Goal: Task Accomplishment & Management: Use online tool/utility

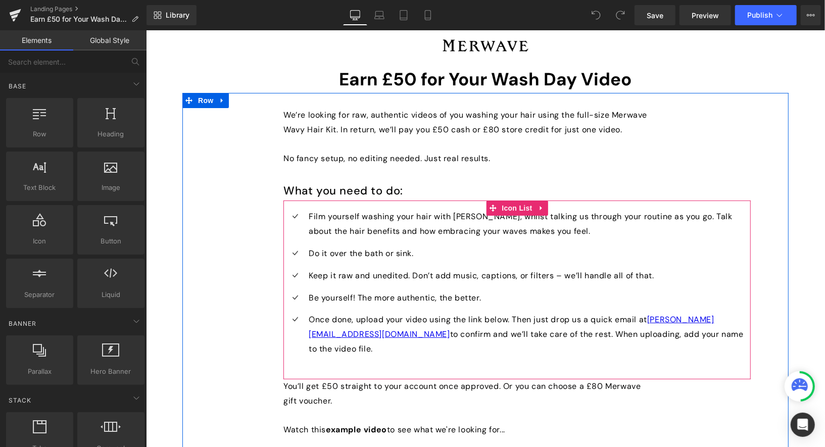
scroll to position [18, 0]
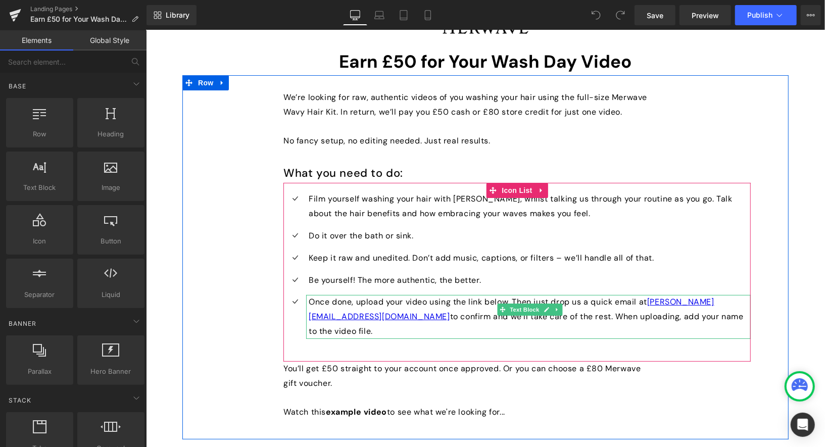
click at [652, 301] on p "Once done, upload your video using the link below. Then just drop us a quick em…" at bounding box center [529, 316] width 442 height 43
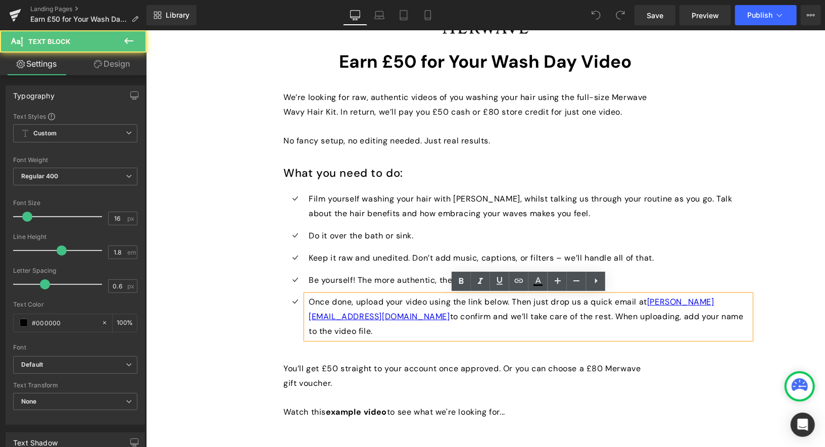
click at [742, 302] on p "Once done, upload your video using the link below. Then just drop us a quick em…" at bounding box center [529, 316] width 442 height 43
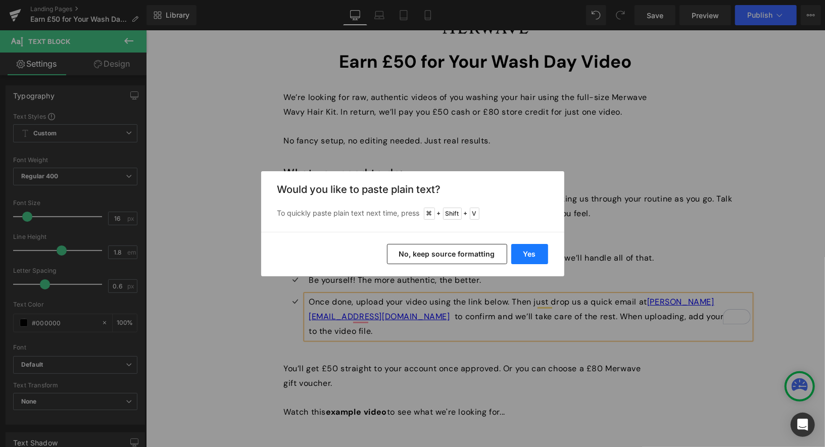
click at [538, 250] on button "Yes" at bounding box center [529, 254] width 37 height 20
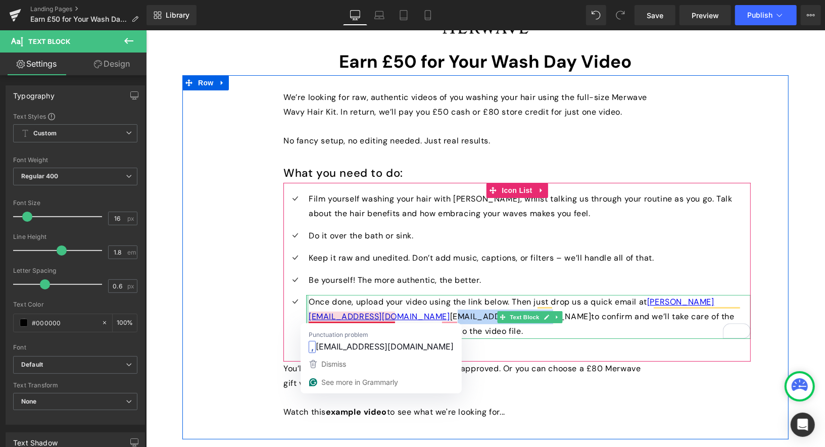
drag, startPoint x: 394, startPoint y: 317, endPoint x: 306, endPoint y: 316, distance: 87.4
click at [306, 316] on div "Once done, upload your video using the link below. Then just drop us a quick em…" at bounding box center [528, 316] width 445 height 43
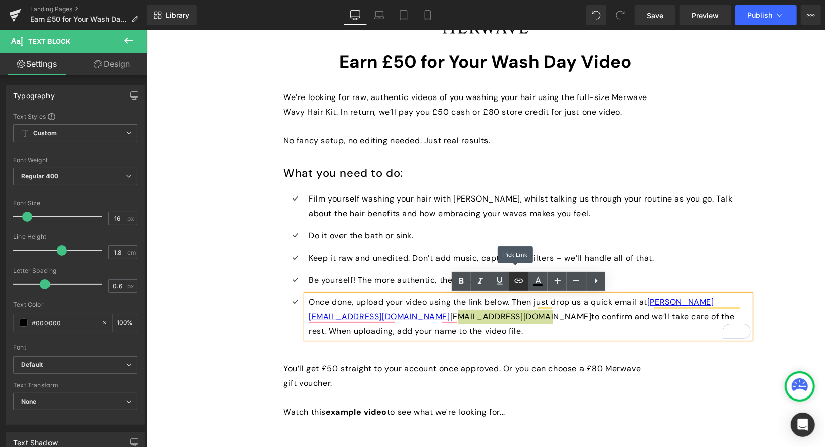
click at [515, 282] on icon at bounding box center [519, 281] width 9 height 4
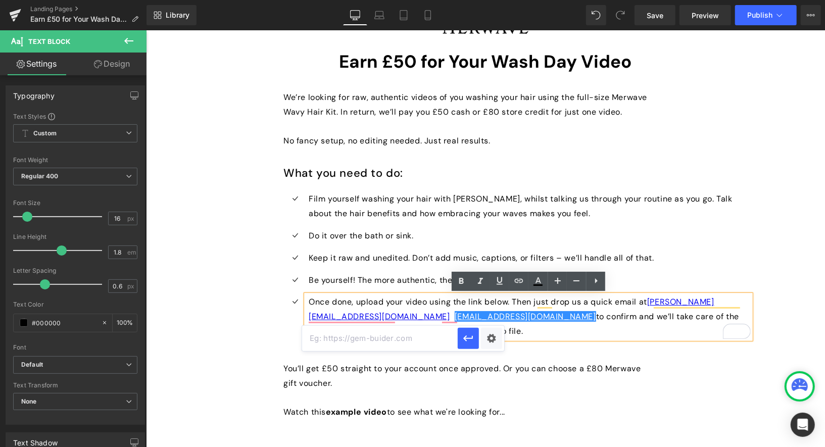
click at [356, 338] on input "text" at bounding box center [380, 338] width 156 height 25
paste input "[EMAIL_ADDRESS][DOMAIN_NAME]"
type input "mailto:[EMAIL_ADDRESS][DOMAIN_NAME]"
click at [470, 340] on icon "button" at bounding box center [468, 339] width 12 height 12
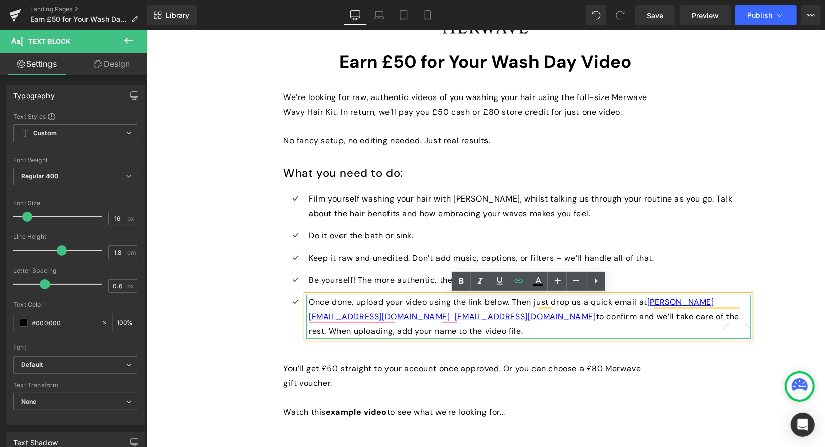
click at [425, 336] on div "Once done, upload your video using the link below. Then just drop us a quick em…" at bounding box center [528, 316] width 445 height 43
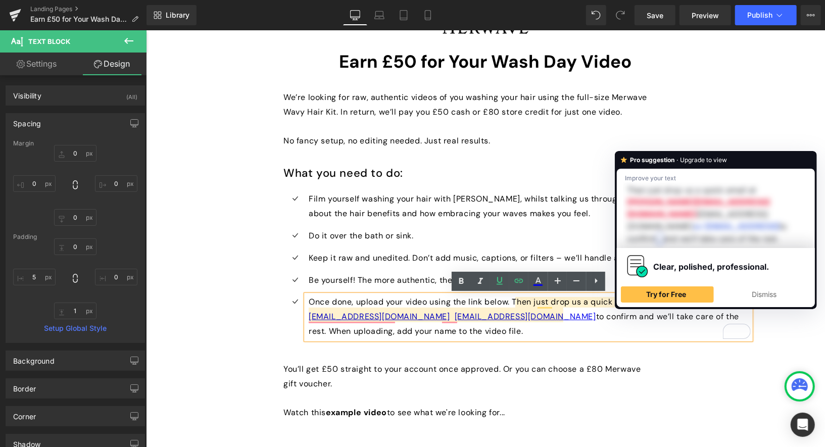
click at [649, 305] on p "Once done, upload your video using the link below. Then just drop us a quick em…" at bounding box center [529, 316] width 442 height 43
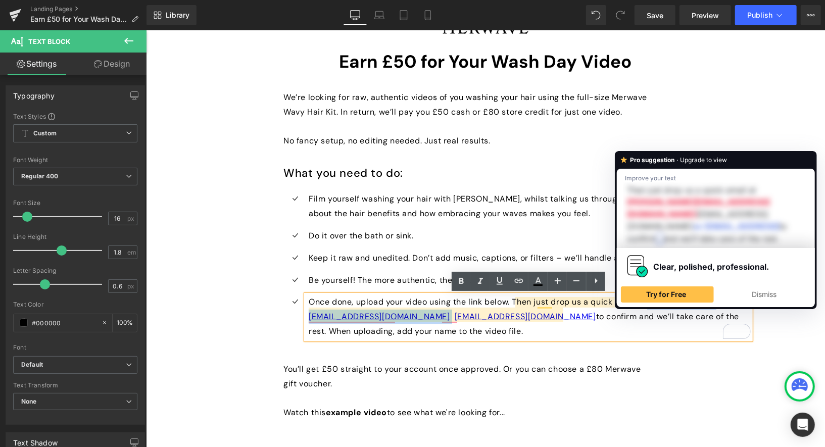
drag, startPoint x: 748, startPoint y: 304, endPoint x: 653, endPoint y: 303, distance: 95.0
click at [653, 303] on p "Once done, upload your video using the link below. Then just drop us a quick em…" at bounding box center [529, 316] width 442 height 43
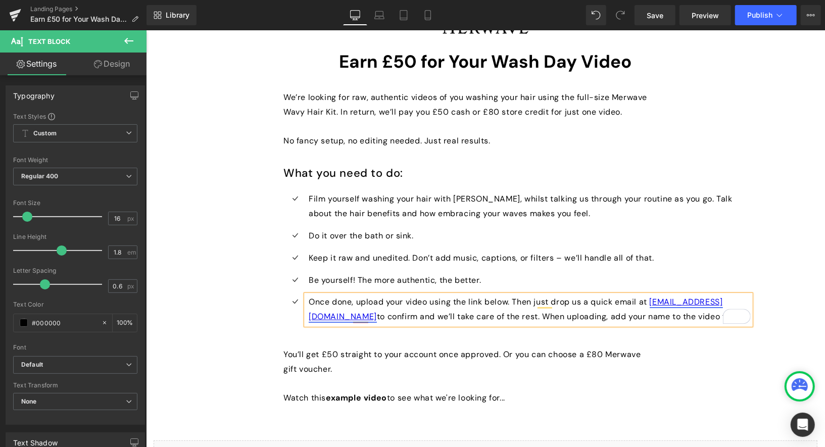
click at [672, 303] on link "[EMAIL_ADDRESS][DOMAIN_NAME]" at bounding box center [515, 308] width 414 height 25
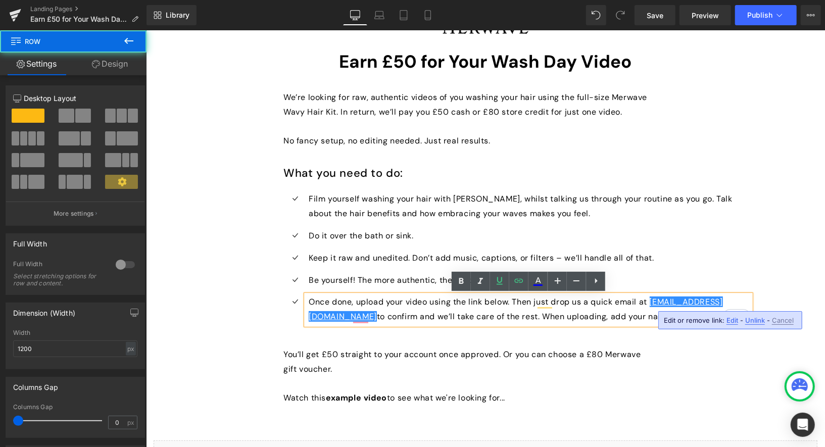
click at [756, 266] on div "We’re looking for raw, authentic videos of you washing your hair using the full…" at bounding box center [485, 250] width 606 height 350
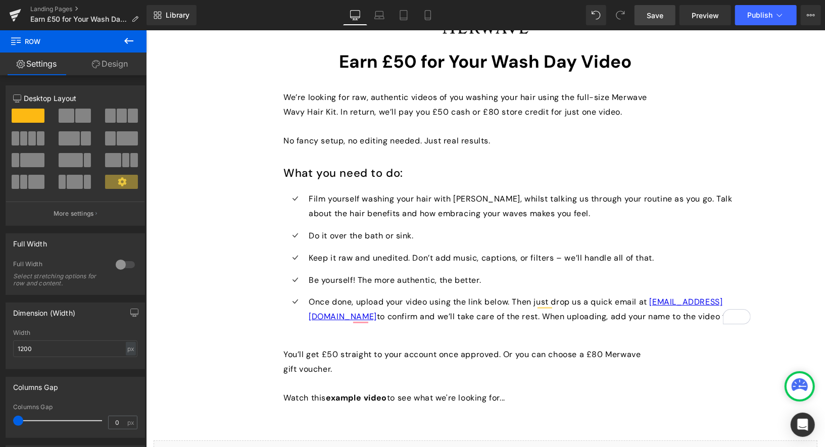
click at [658, 21] on link "Save" at bounding box center [655, 15] width 41 height 20
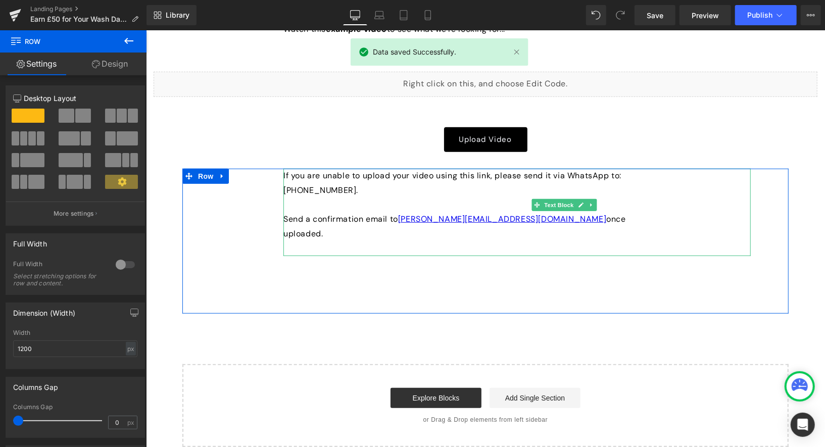
scroll to position [360, 0]
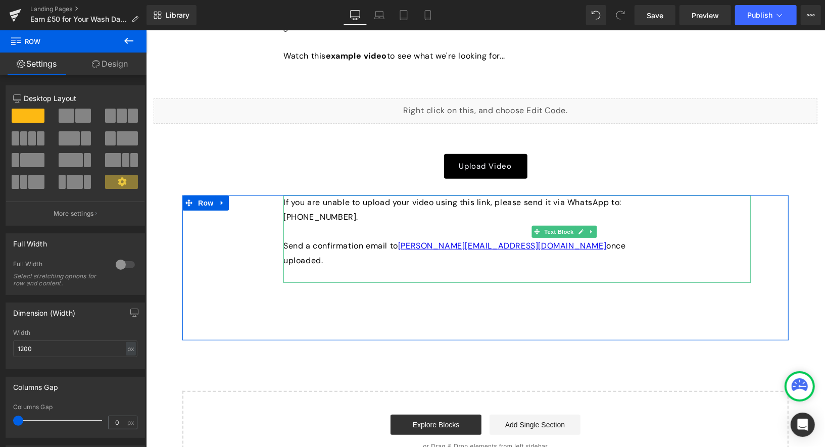
click at [492, 246] on p "If you are unable to upload your video using this link, please send it via What…" at bounding box center [469, 231] width 373 height 73
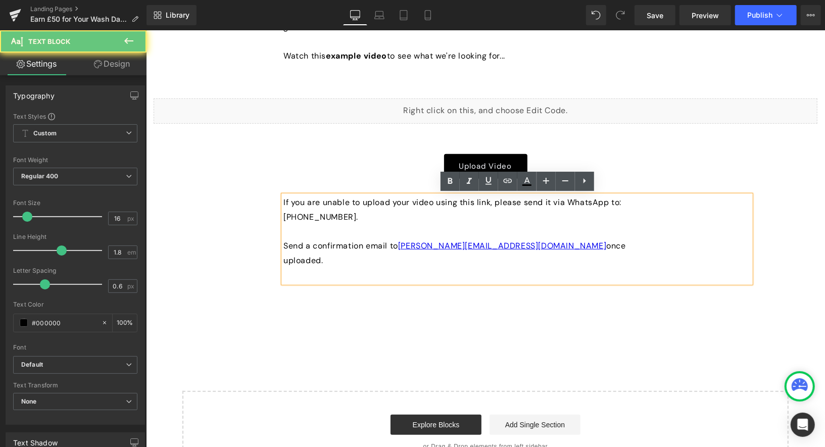
click at [490, 247] on p "If you are unable to upload your video using this link, please send it via What…" at bounding box center [469, 231] width 373 height 73
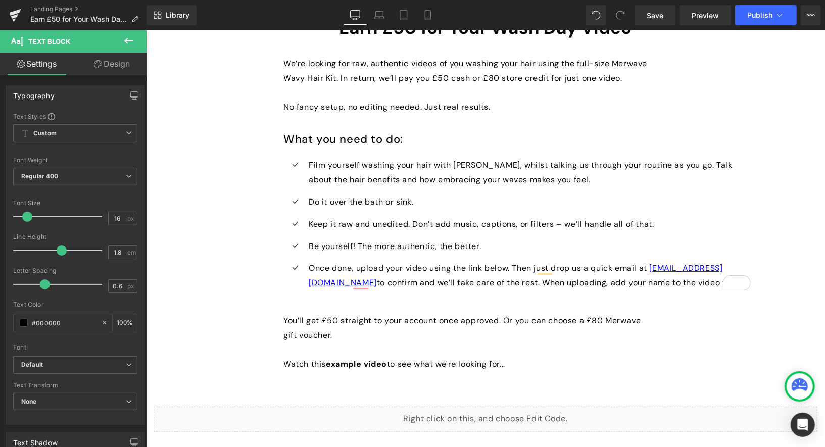
scroll to position [71, 0]
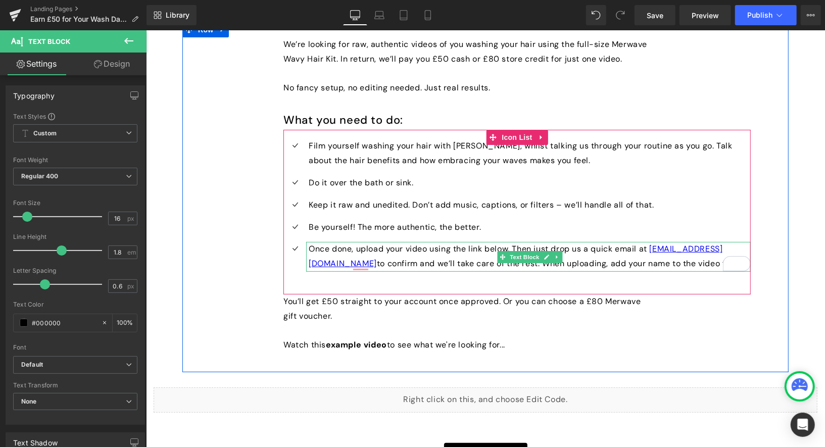
click at [650, 249] on p "Once done, upload your video using the link below. Then just drop us a quick em…" at bounding box center [529, 256] width 442 height 29
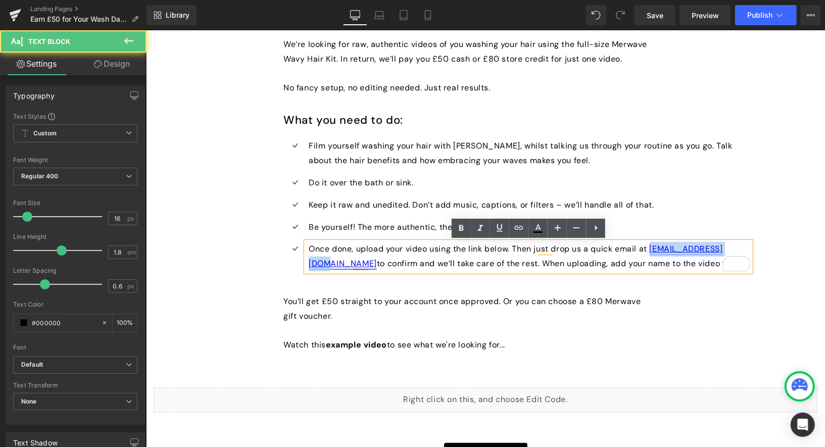
drag, startPoint x: 740, startPoint y: 250, endPoint x: 654, endPoint y: 248, distance: 85.9
click at [654, 248] on p "Once done, upload your video using the link below. Then just drop us a quick em…" at bounding box center [529, 256] width 442 height 29
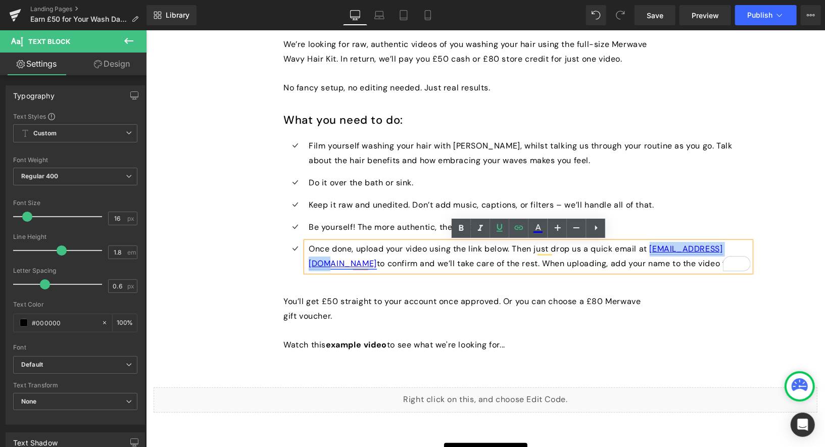
copy link "[EMAIL_ADDRESS][DOMAIN_NAME]"
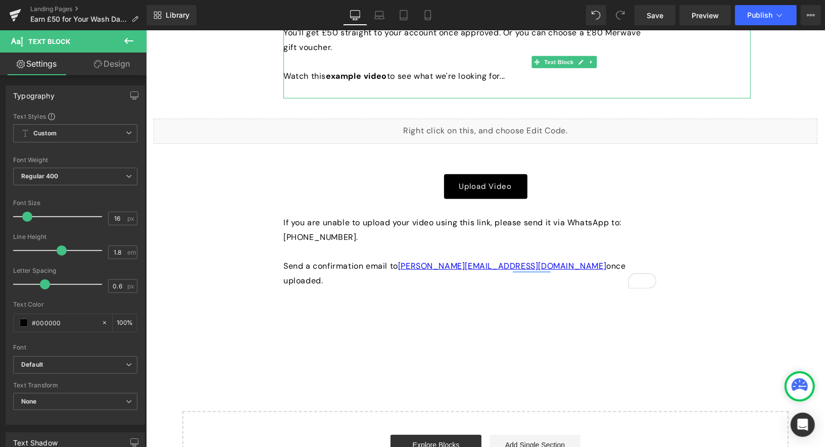
scroll to position [387, 0]
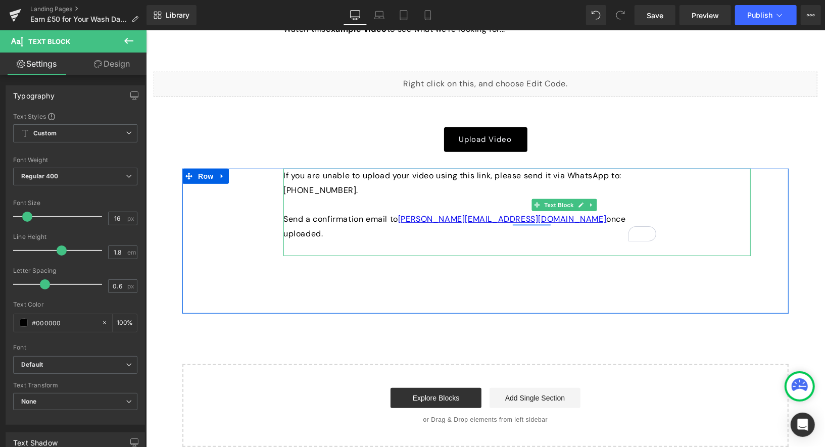
click at [489, 219] on p "If you are unable to upload your video using this link, please send it via What…" at bounding box center [469, 204] width 373 height 73
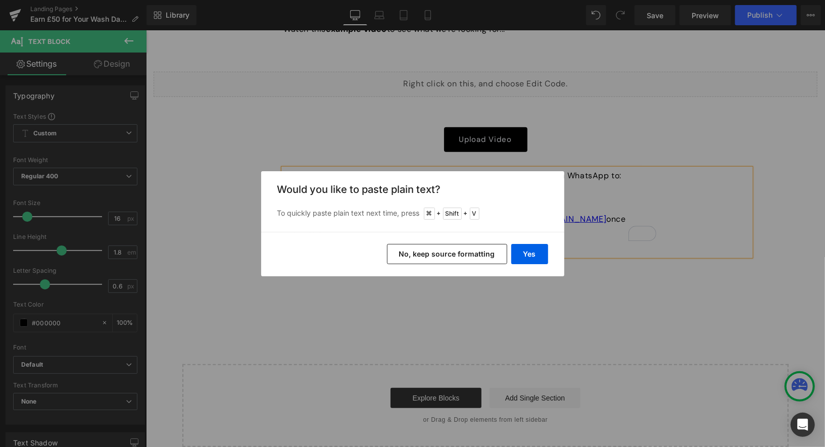
click at [465, 253] on button "No, keep source formatting" at bounding box center [447, 254] width 120 height 20
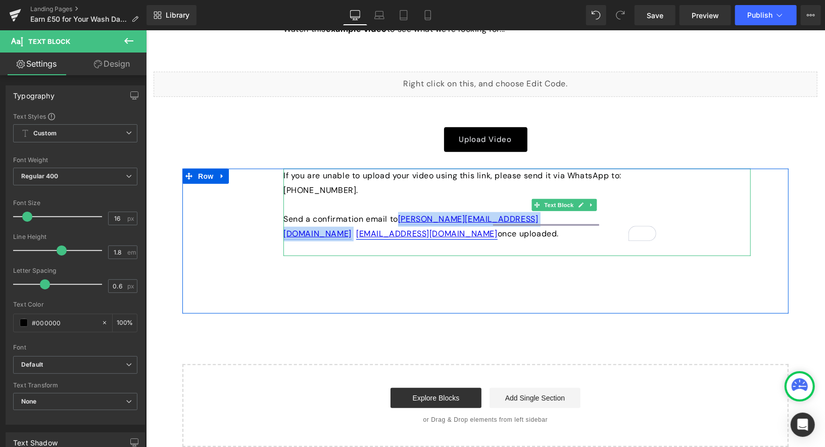
drag, startPoint x: 491, startPoint y: 220, endPoint x: 402, endPoint y: 218, distance: 89.5
click at [402, 218] on p "If you are unable to upload your video using this link, please send it via What…" at bounding box center [469, 204] width 373 height 73
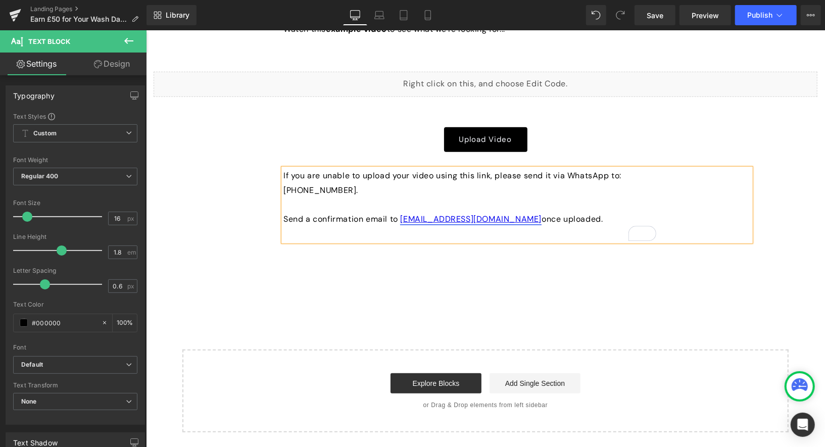
click at [541, 218] on span "once uploaded." at bounding box center [571, 218] width 61 height 11
click at [566, 218] on p "If you are unable to upload your video using this link, please send it via What…" at bounding box center [469, 197] width 373 height 58
click at [501, 285] on div "If you are unable to upload your video using this link, please send it via What…" at bounding box center [485, 233] width 606 height 130
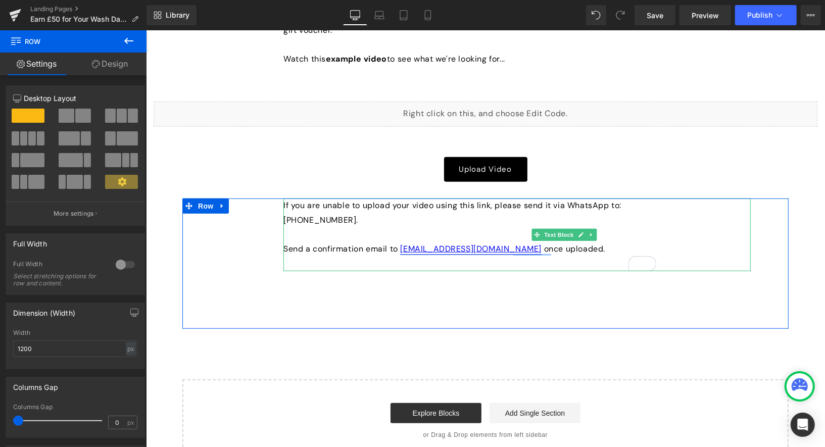
scroll to position [357, 0]
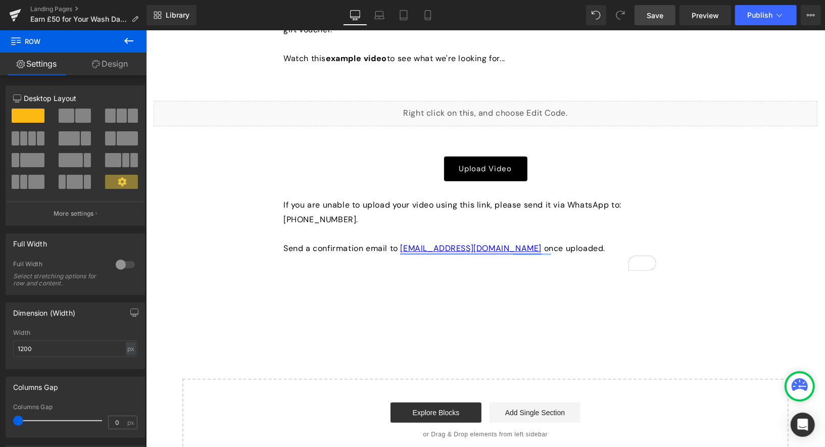
click at [654, 14] on span "Save" at bounding box center [655, 15] width 17 height 11
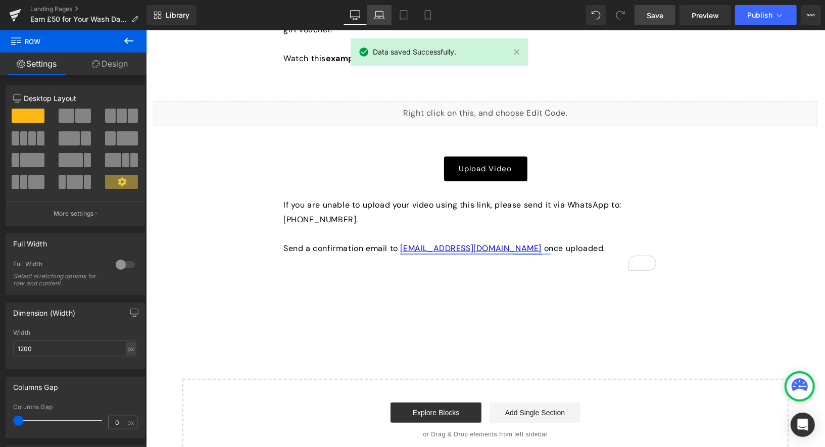
click at [382, 15] on icon at bounding box center [379, 15] width 10 height 10
type input "100"
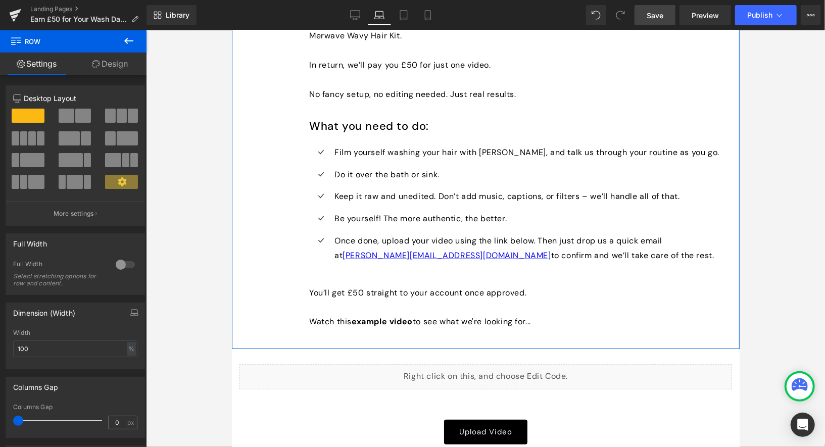
scroll to position [128, 0]
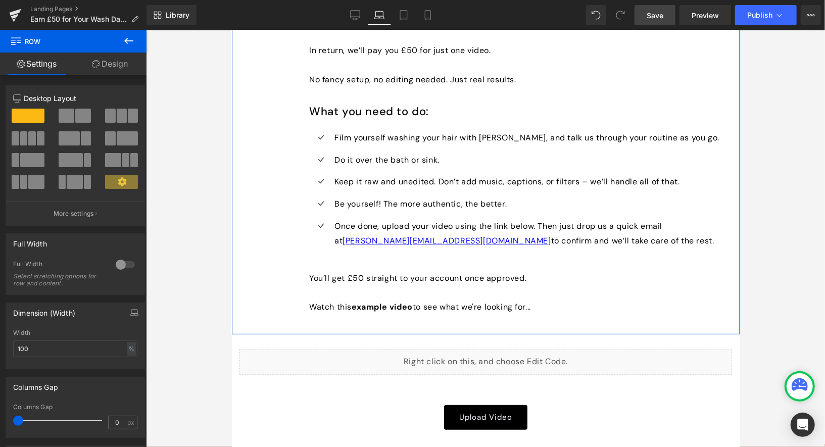
click at [551, 240] on span "to confirm and we’ll take care of the rest." at bounding box center [632, 240] width 163 height 11
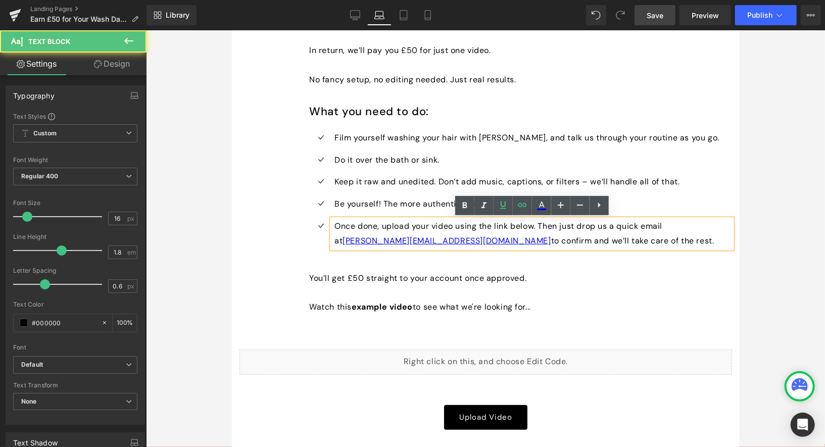
click at [551, 239] on span "to confirm and we’ll take care of the rest." at bounding box center [632, 240] width 163 height 11
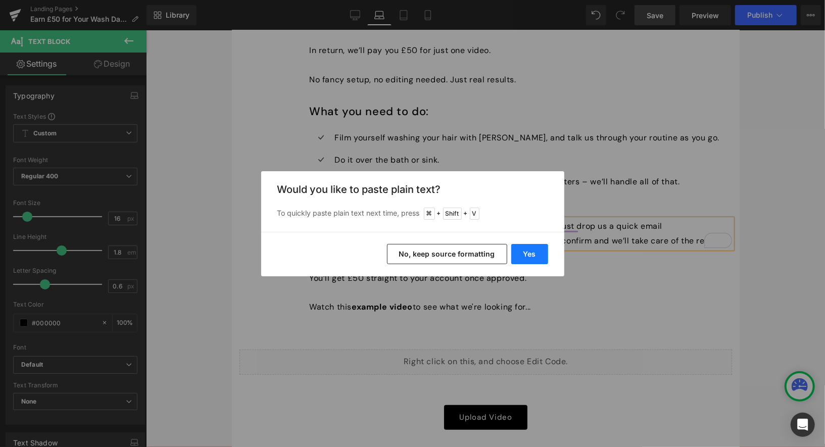
click at [528, 254] on button "Yes" at bounding box center [529, 254] width 37 height 20
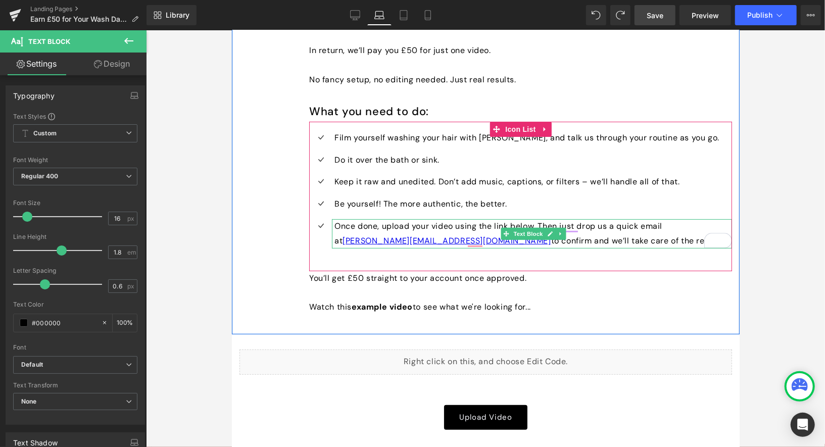
click at [551, 237] on span "to confirm and we’ll take care of the rest." at bounding box center [632, 240] width 163 height 11
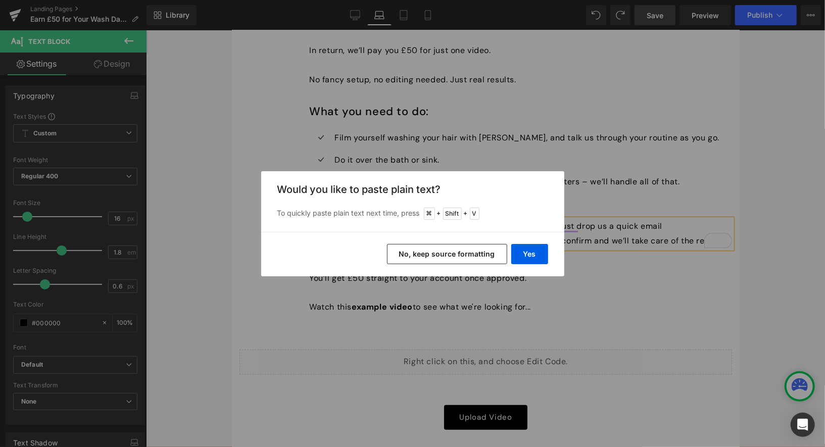
click at [442, 254] on button "No, keep source formatting" at bounding box center [447, 254] width 120 height 20
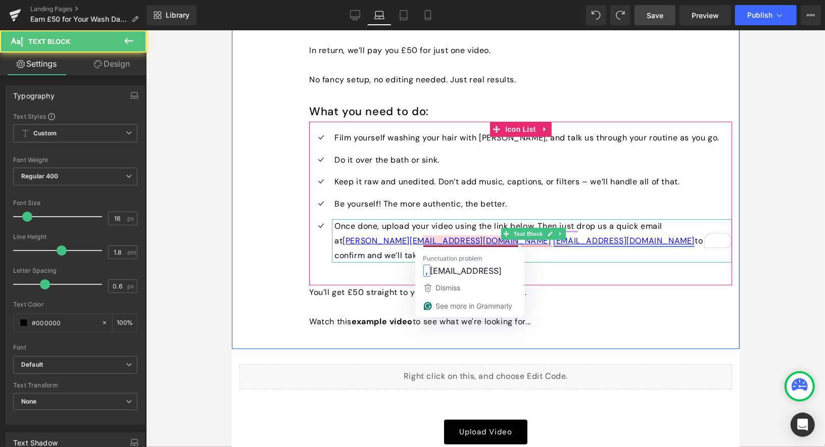
click at [510, 243] on span "to confirm and we’ll take care of the rest." at bounding box center [518, 247] width 368 height 25
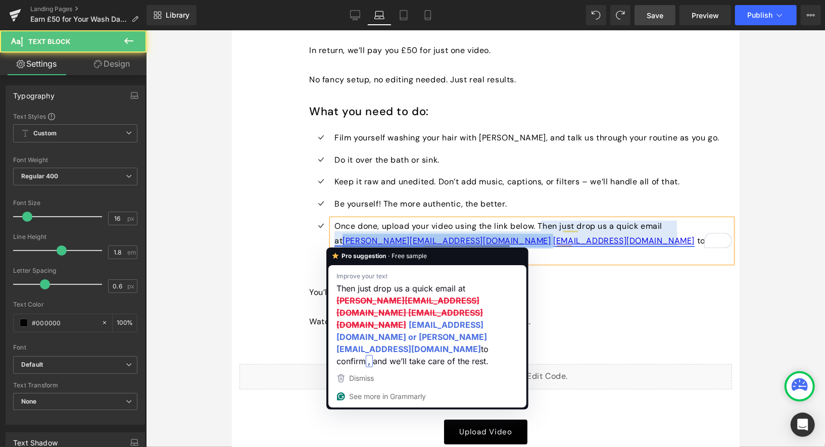
drag, startPoint x: 422, startPoint y: 241, endPoint x: 334, endPoint y: 239, distance: 88.5
click at [334, 239] on p "Once done, upload your video using the link below. Then just drop us a quick em…" at bounding box center [533, 240] width 398 height 43
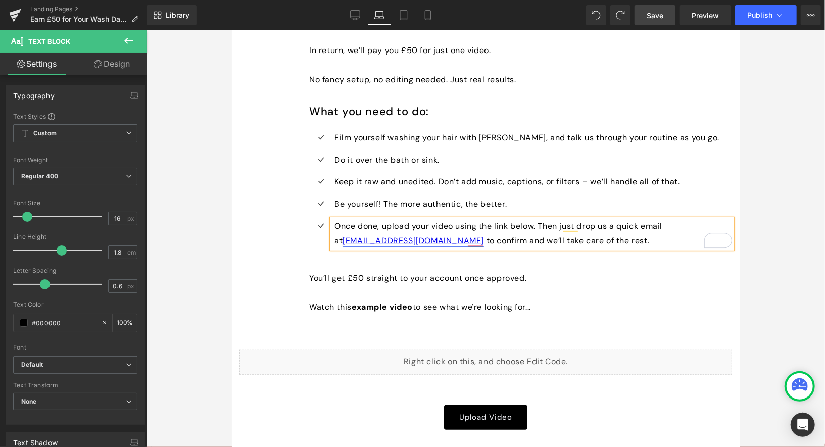
click at [754, 205] on div at bounding box center [485, 238] width 679 height 417
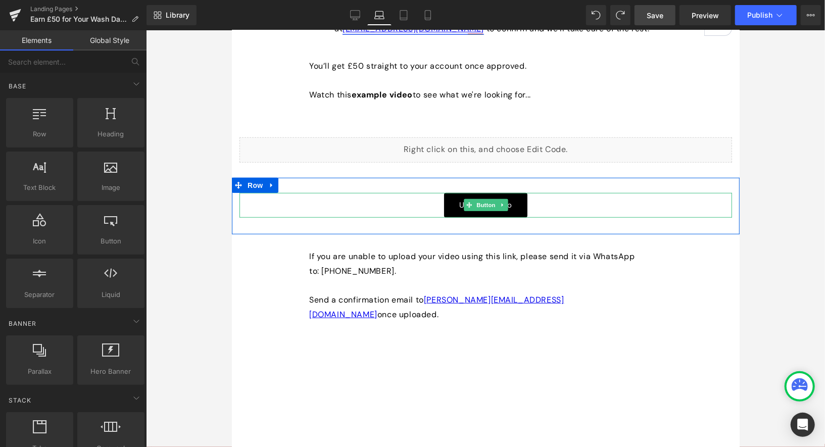
scroll to position [364, 0]
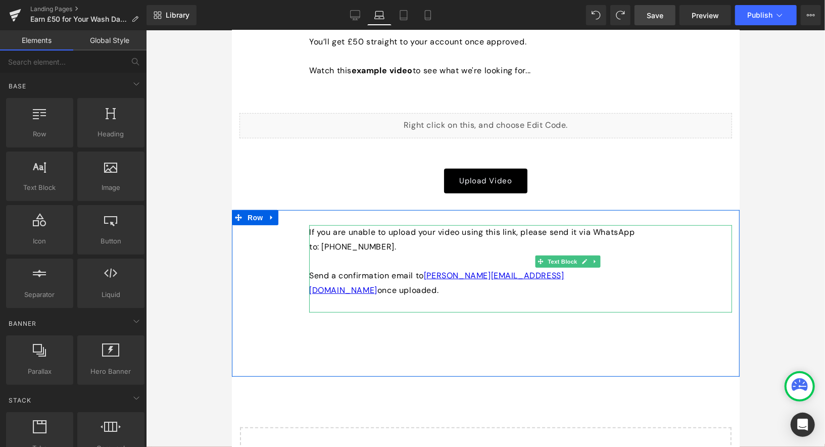
click at [438, 285] on span "once uploaded." at bounding box center [407, 290] width 61 height 11
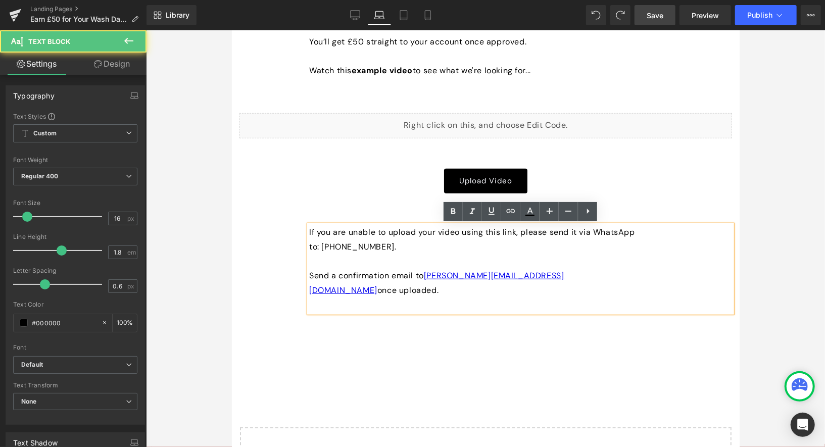
click at [517, 298] on p at bounding box center [473, 305] width 328 height 15
click at [438, 285] on span "once uploaded." at bounding box center [407, 290] width 61 height 11
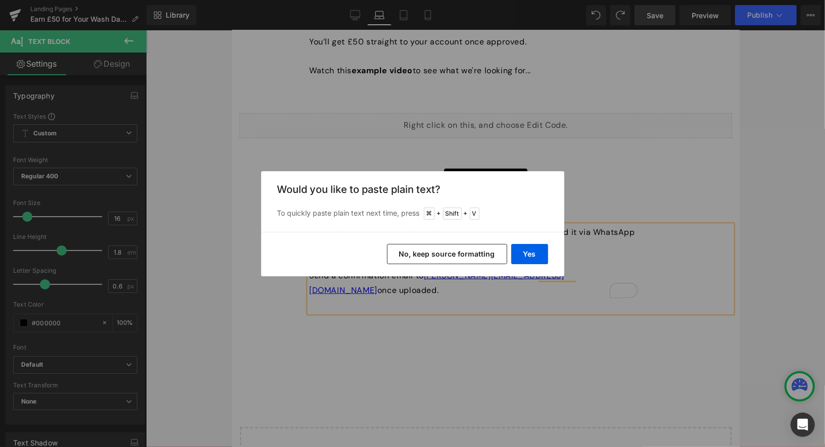
click at [470, 253] on button "No, keep source formatting" at bounding box center [447, 254] width 120 height 20
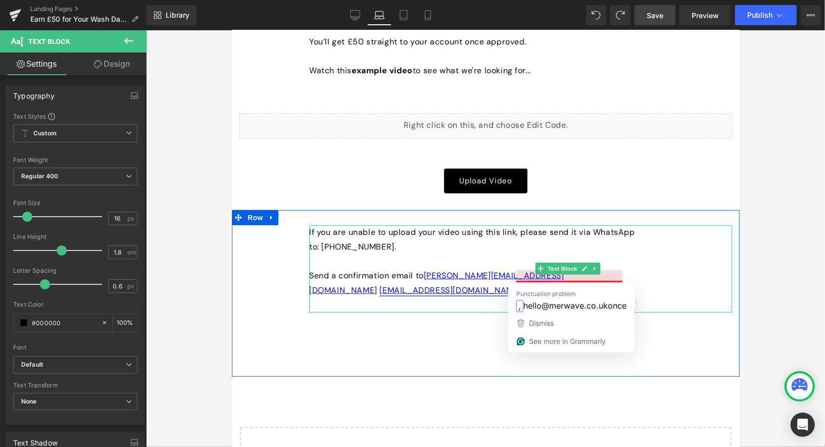
drag, startPoint x: 604, startPoint y: 279, endPoint x: 836, endPoint y: 312, distance: 233.8
click at [582, 285] on span "once uploaded." at bounding box center [551, 290] width 61 height 11
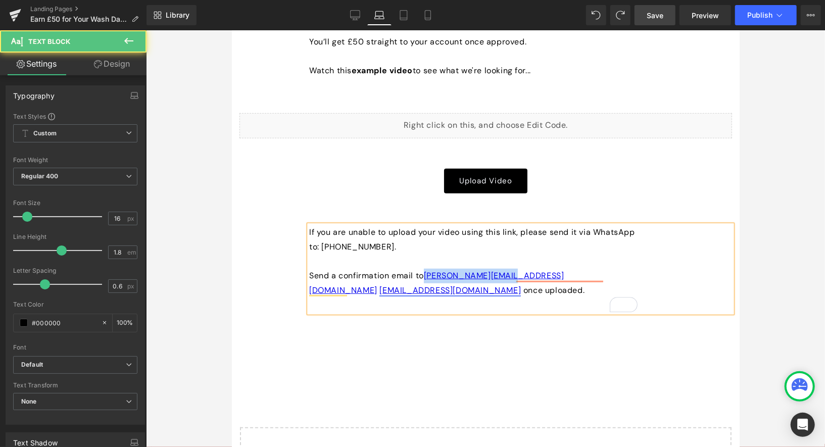
drag, startPoint x: 514, startPoint y: 275, endPoint x: 425, endPoint y: 275, distance: 89.5
click at [425, 275] on div "If you are unable to upload your video using this link, please send it via What…" at bounding box center [520, 268] width 423 height 87
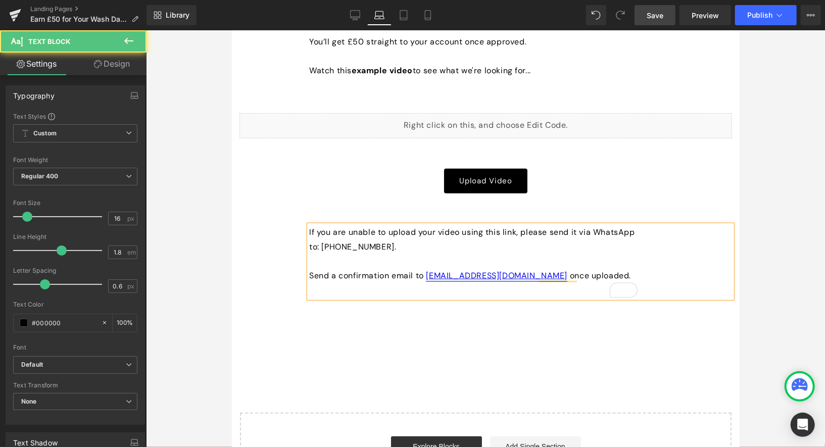
click at [593, 277] on div "If you are unable to upload your video using this link, please send it via What…" at bounding box center [520, 261] width 423 height 73
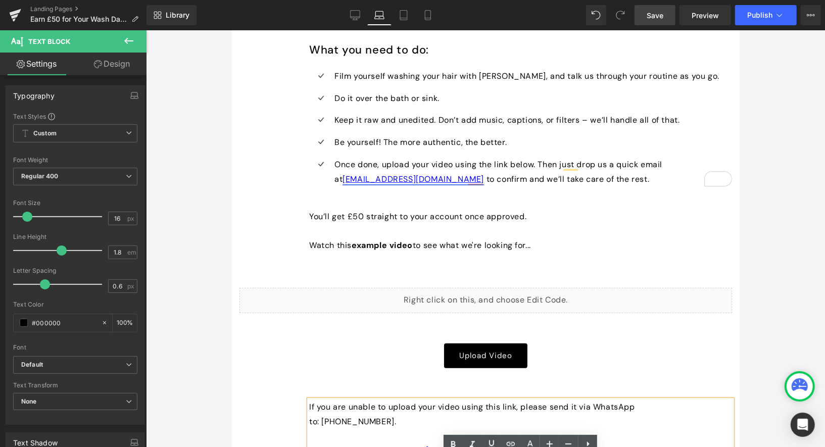
scroll to position [0, 0]
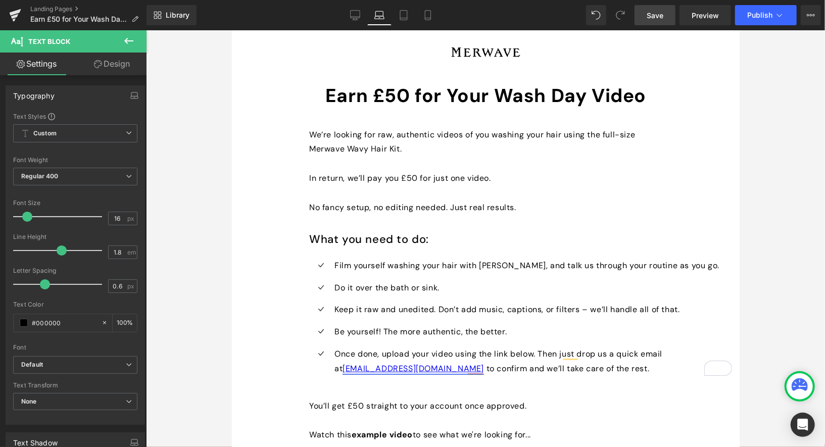
click at [656, 14] on span "Save" at bounding box center [655, 15] width 17 height 11
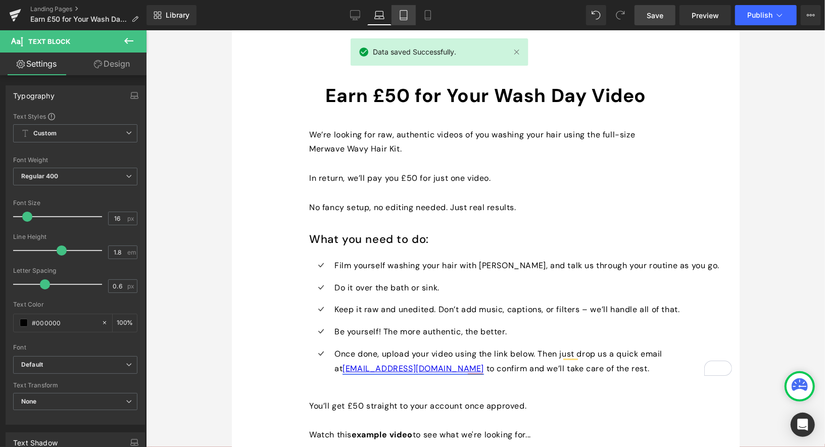
click at [407, 16] on icon at bounding box center [404, 15] width 10 height 10
type input "100"
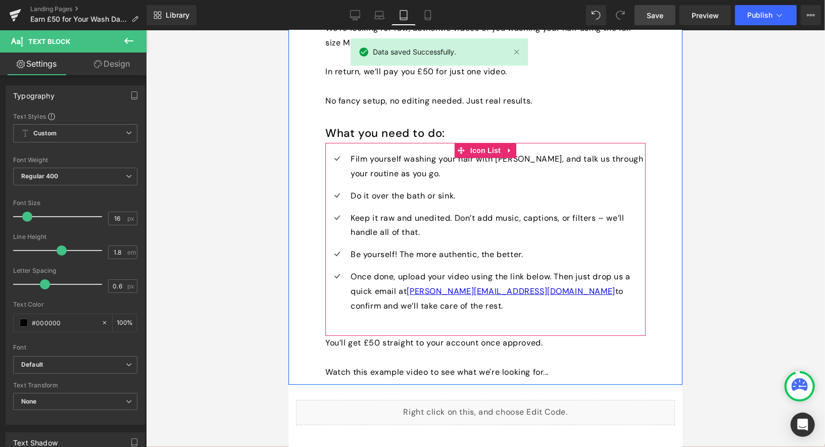
scroll to position [98, 0]
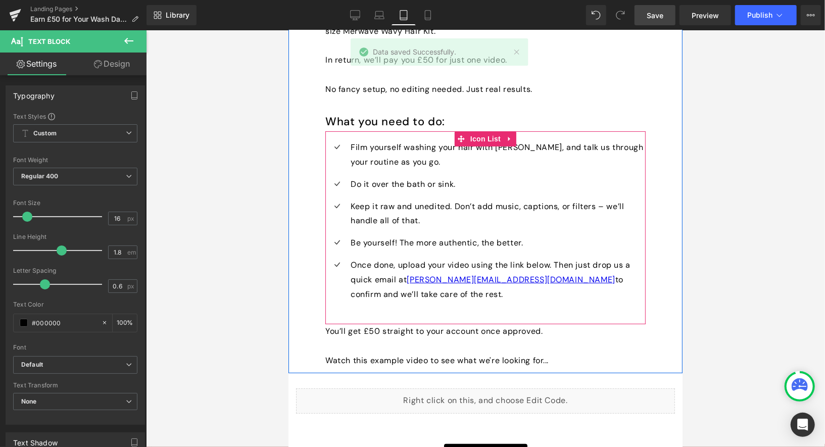
click at [499, 280] on div "Once done, upload your video using the link below. Then just drop us a quick em…" at bounding box center [497, 279] width 298 height 43
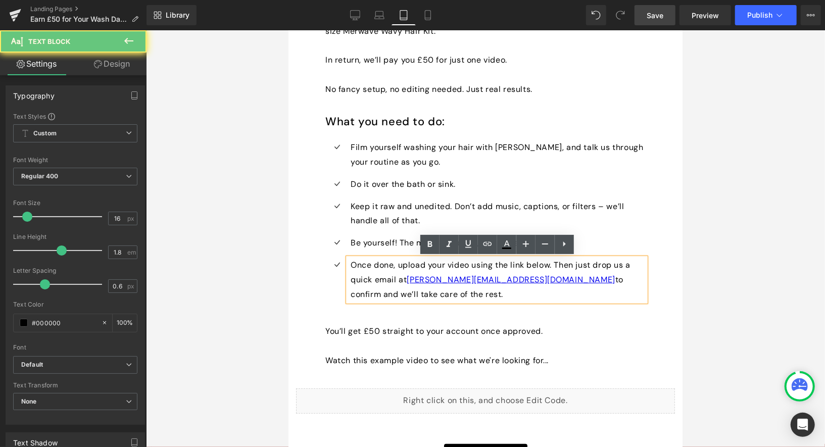
click at [498, 278] on p "Once done, upload your video using the link below. Then just drop us a quick em…" at bounding box center [497, 279] width 295 height 43
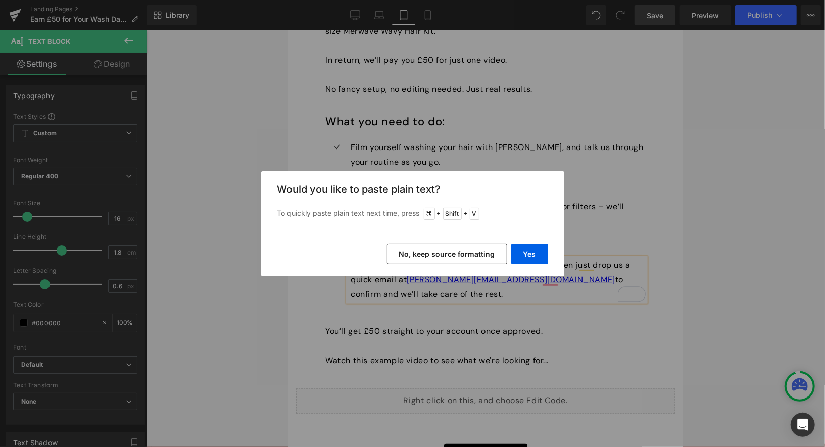
click at [461, 248] on button "No, keep source formatting" at bounding box center [447, 254] width 120 height 20
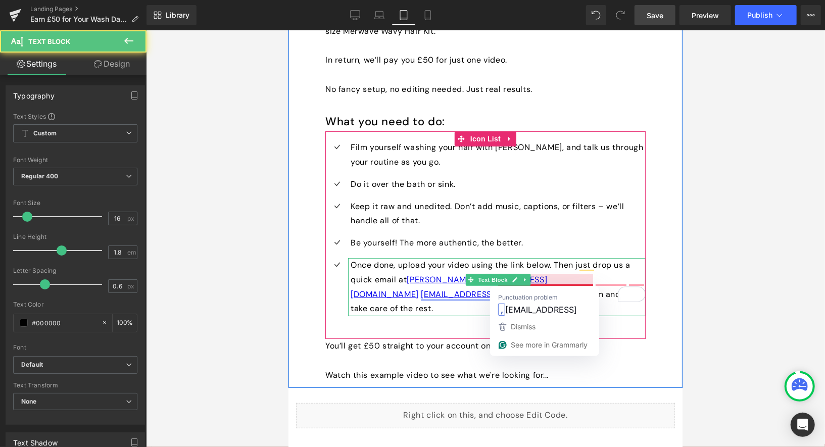
click at [586, 289] on span "to confirm and we’ll take care of the rest." at bounding box center [495, 301] width 290 height 25
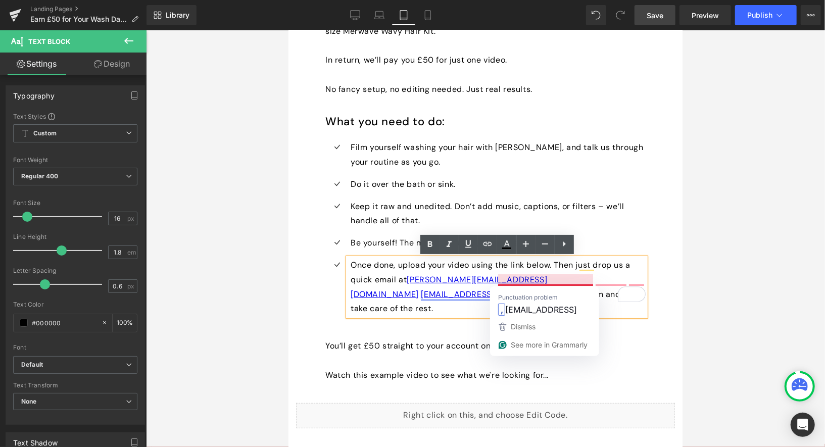
click at [584, 289] on span "to confirm and we’ll take care of the rest." at bounding box center [495, 301] width 290 height 25
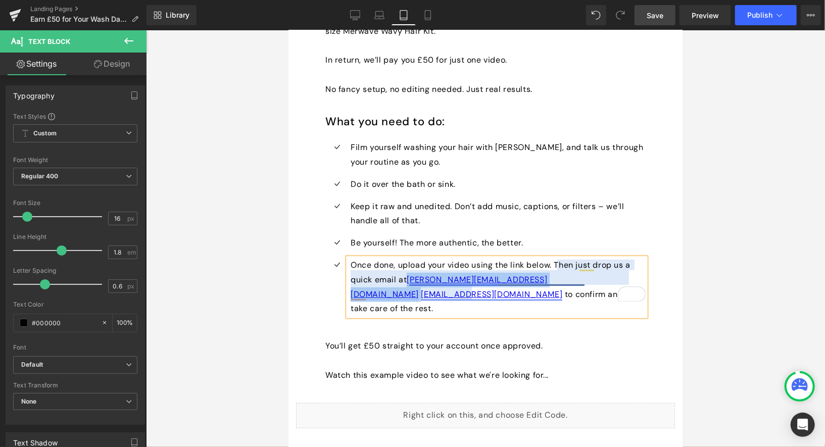
drag, startPoint x: 497, startPoint y: 279, endPoint x: 410, endPoint y: 280, distance: 87.4
click at [410, 280] on p "Once done, upload your video using the link below. Then just drop us a quick em…" at bounding box center [497, 287] width 295 height 58
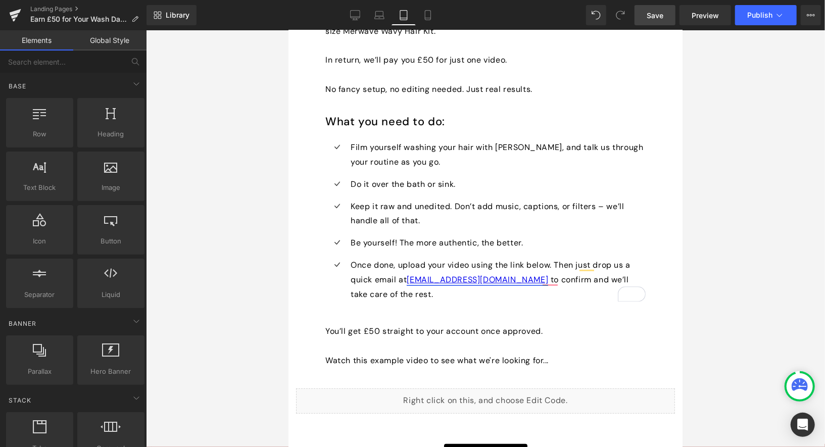
click at [711, 253] on div at bounding box center [485, 238] width 679 height 417
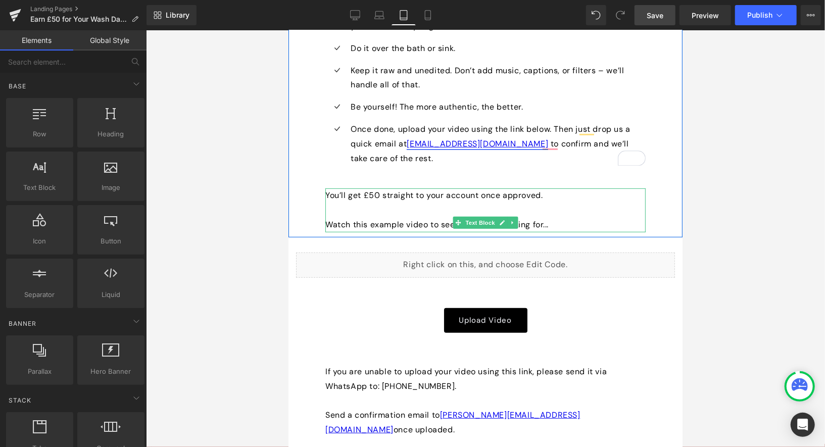
scroll to position [415, 0]
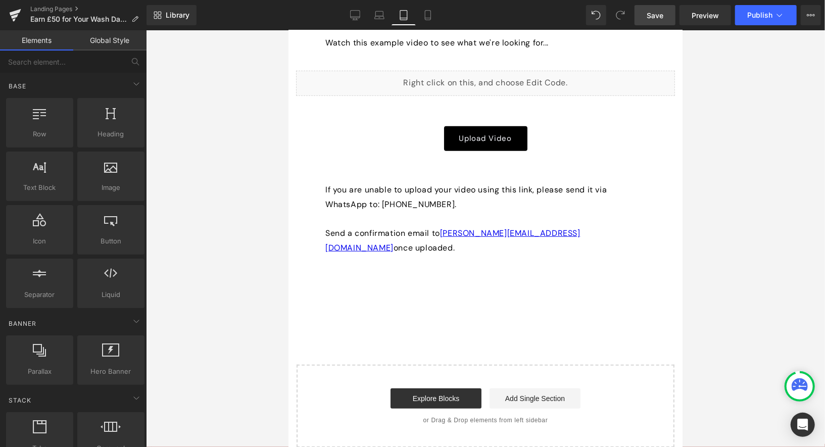
click at [454, 242] on span "once uploaded." at bounding box center [423, 247] width 61 height 11
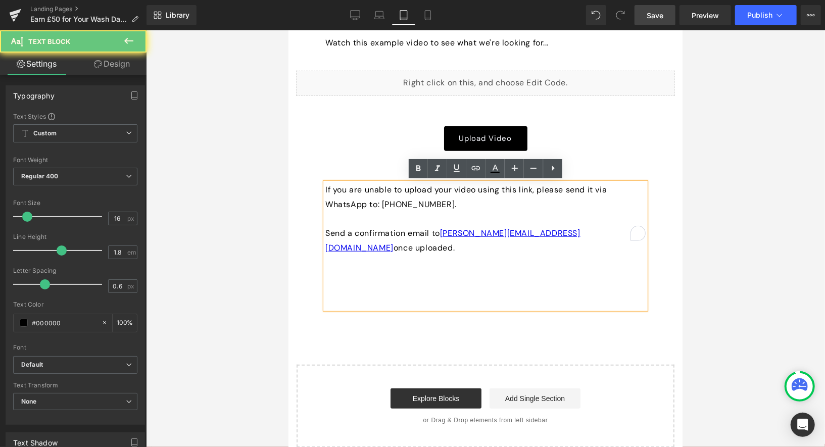
click at [454, 242] on span "once uploaded." at bounding box center [423, 247] width 61 height 11
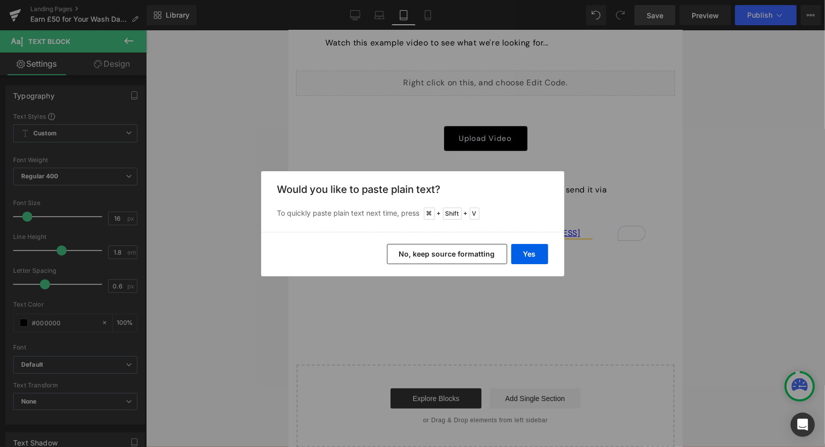
click at [491, 254] on button "No, keep source formatting" at bounding box center [447, 254] width 120 height 20
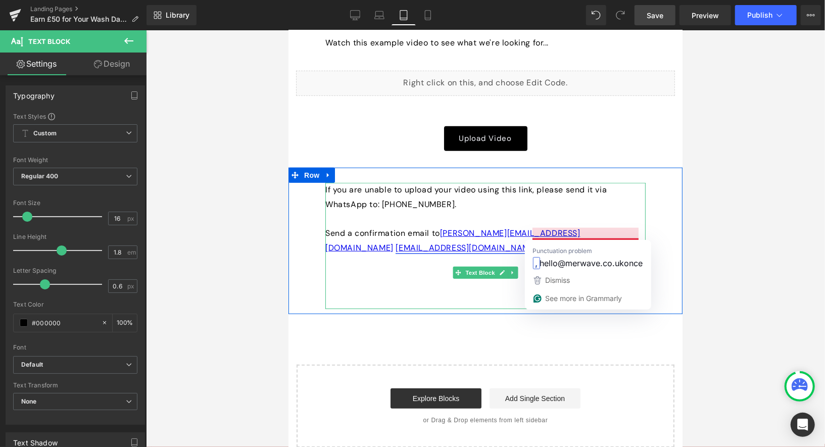
click at [598, 242] on span "once uploaded." at bounding box center [567, 247] width 61 height 11
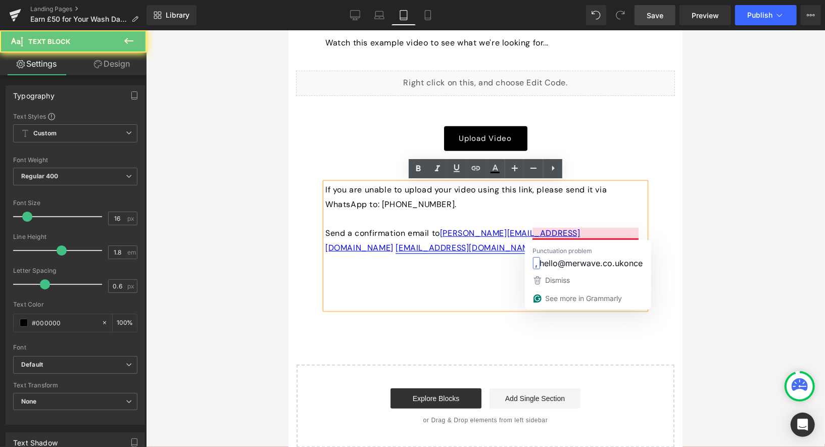
click at [598, 242] on span "once uploaded." at bounding box center [567, 247] width 61 height 11
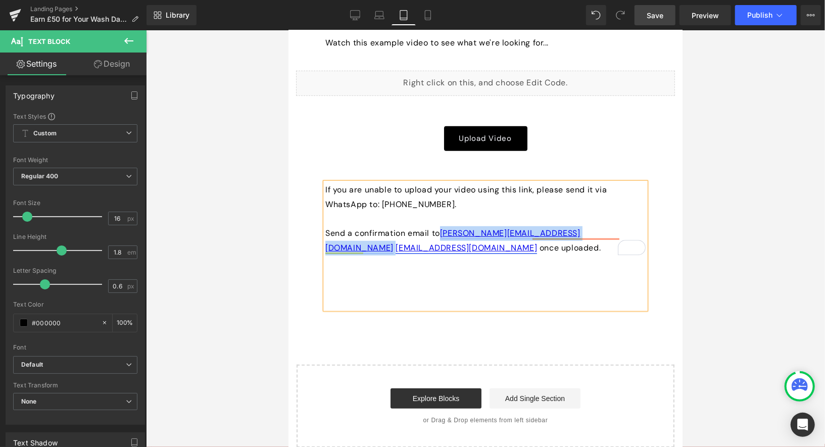
drag, startPoint x: 532, startPoint y: 232, endPoint x: 444, endPoint y: 232, distance: 87.4
click at [444, 232] on div "If you are unable to upload your video using this link, please send it via What…" at bounding box center [485, 245] width 320 height 126
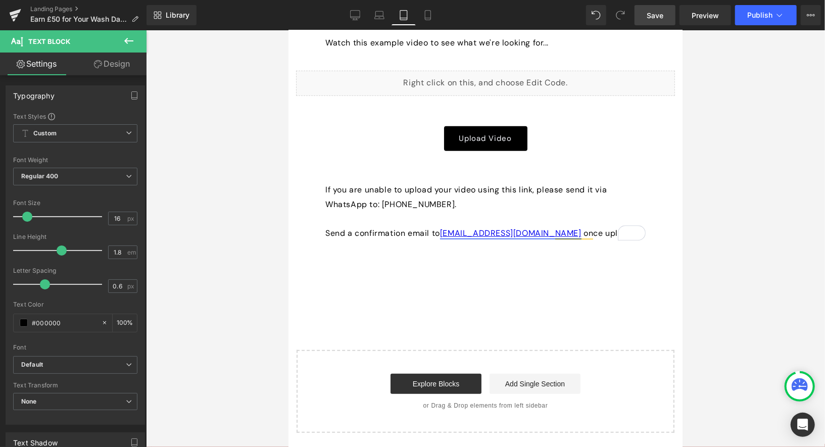
click at [721, 207] on div at bounding box center [485, 238] width 679 height 417
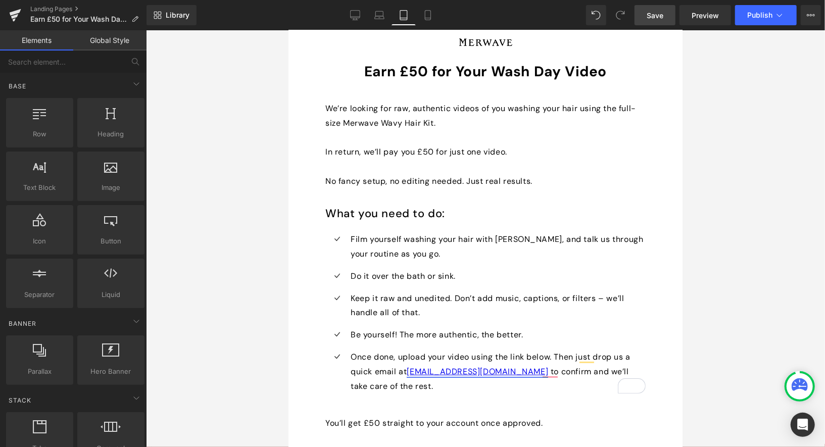
scroll to position [0, 0]
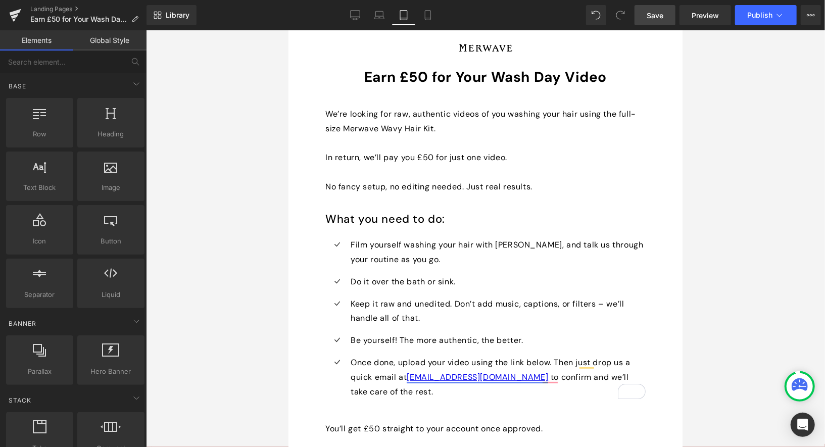
click at [645, 15] on link "Save" at bounding box center [655, 15] width 41 height 20
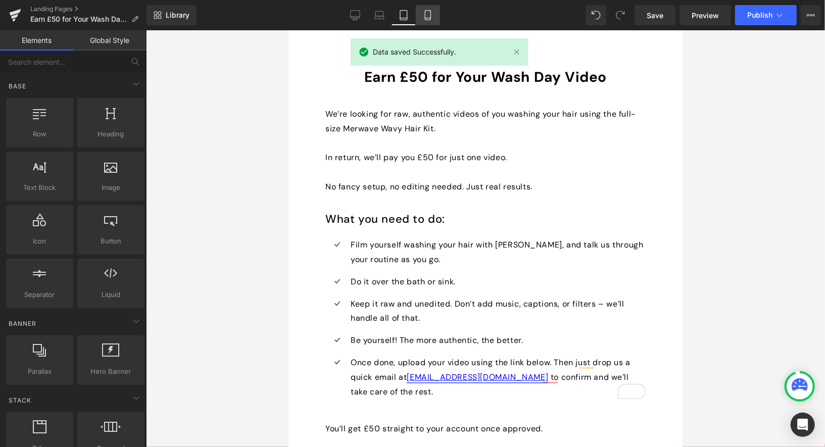
click at [435, 18] on link "Mobile" at bounding box center [428, 15] width 24 height 20
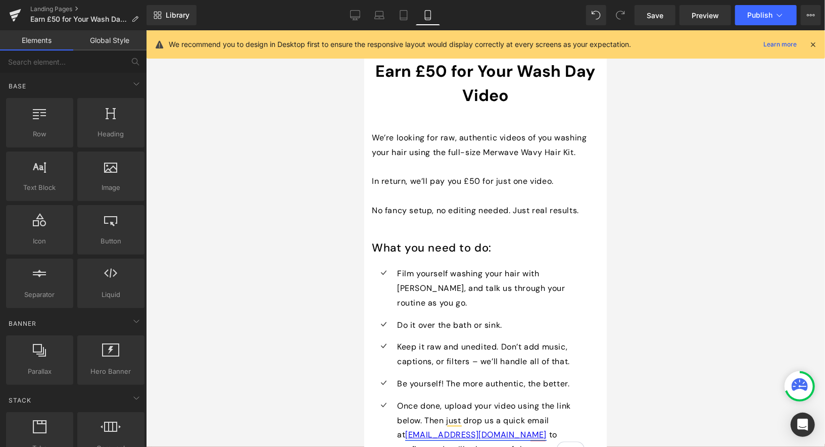
click at [814, 44] on icon at bounding box center [813, 44] width 9 height 9
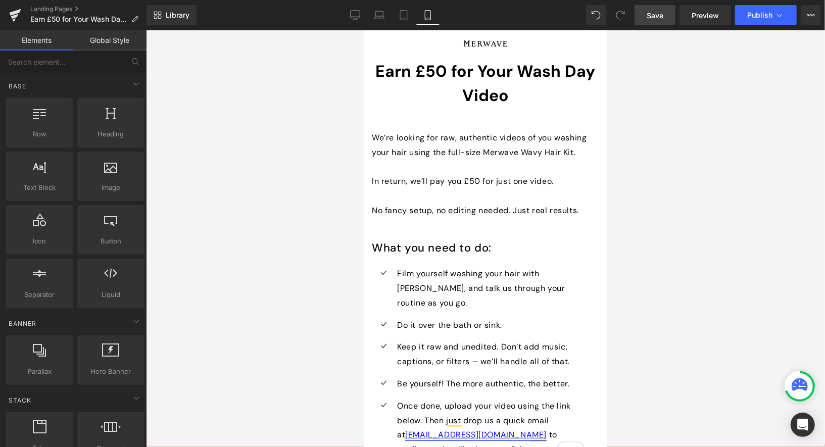
click at [650, 22] on link "Save" at bounding box center [655, 15] width 41 height 20
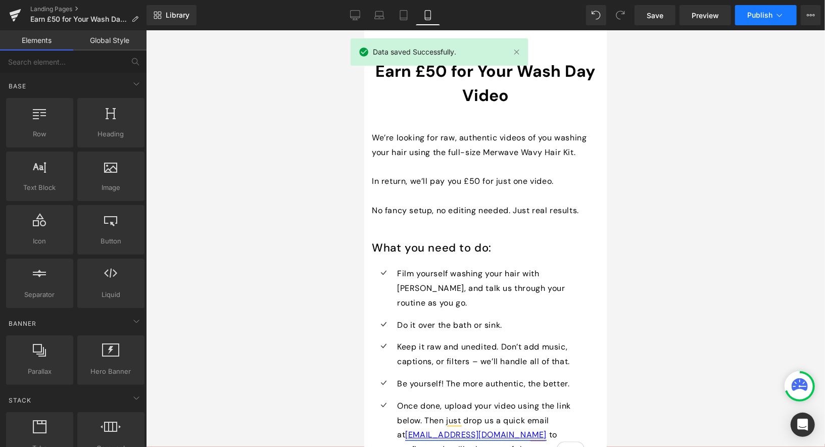
click at [767, 18] on span "Publish" at bounding box center [759, 15] width 25 height 8
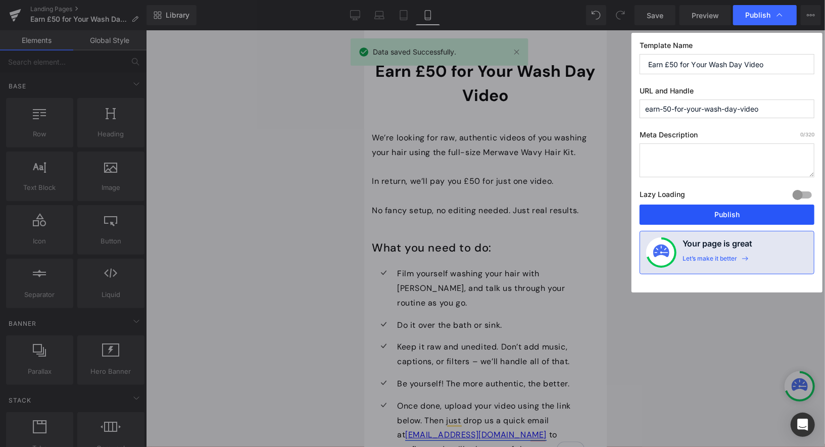
click at [719, 216] on button "Publish" at bounding box center [727, 215] width 175 height 20
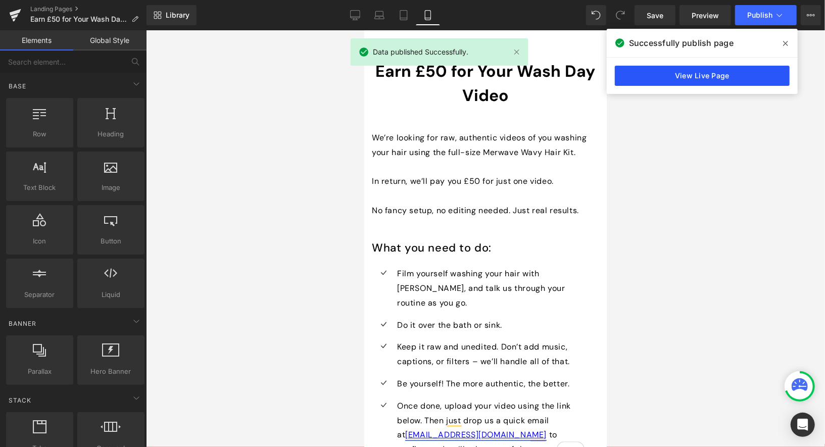
click at [741, 74] on link "View Live Page" at bounding box center [702, 76] width 175 height 20
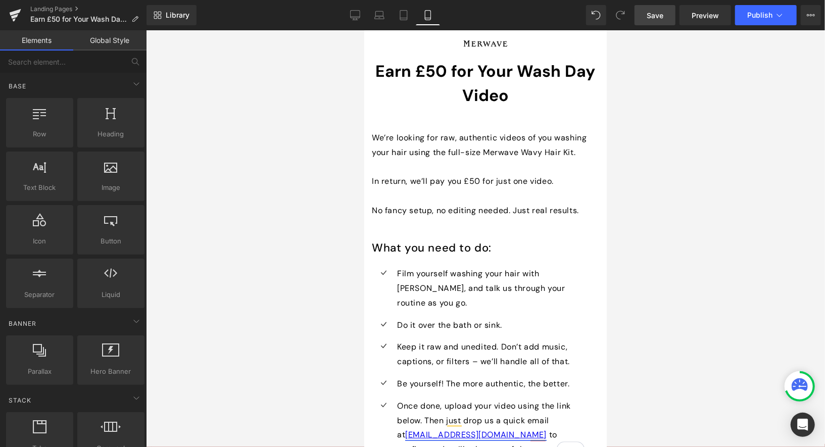
click at [660, 13] on span "Save" at bounding box center [655, 15] width 17 height 11
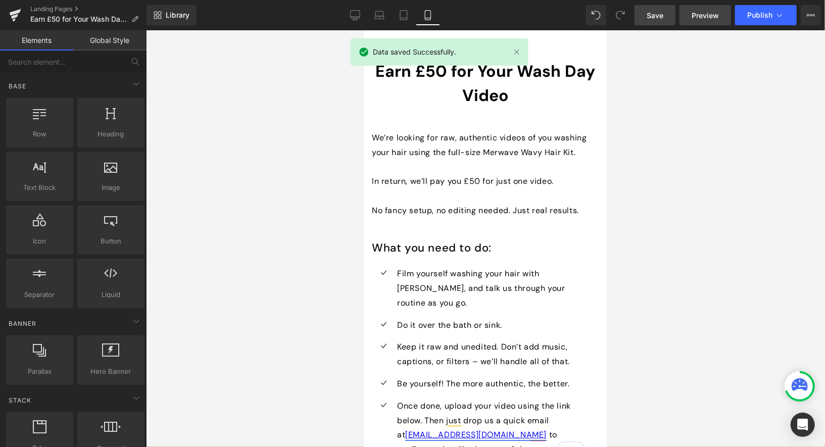
click at [704, 17] on span "Preview" at bounding box center [705, 15] width 27 height 11
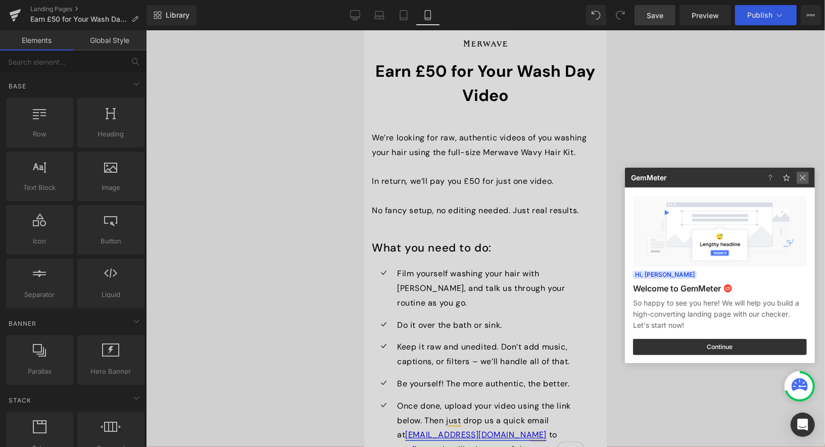
click at [0, 0] on img at bounding box center [0, 0] width 0 height 0
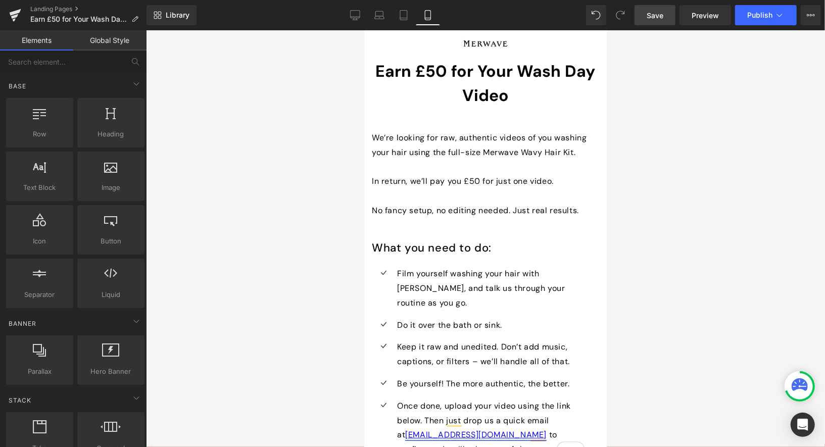
click at [655, 22] on link "Save" at bounding box center [655, 15] width 41 height 20
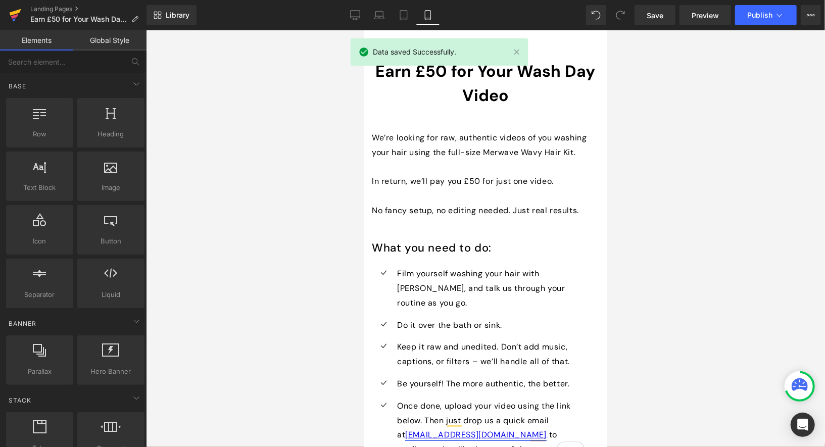
click at [15, 11] on icon at bounding box center [16, 12] width 12 height 7
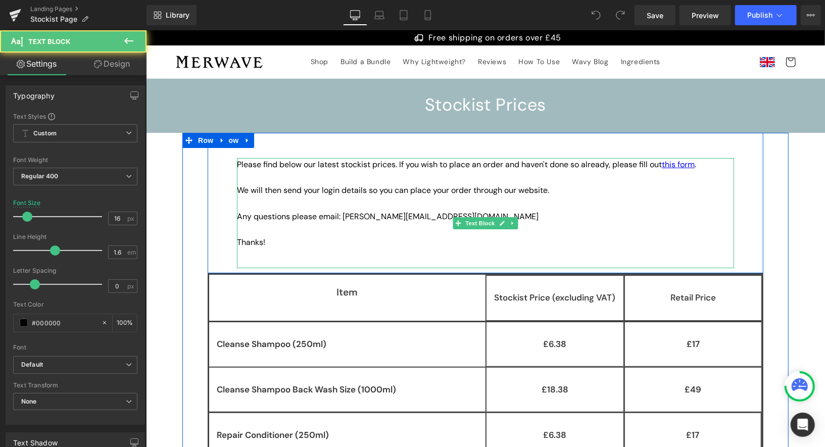
click at [422, 217] on p "Any questions please email: ellen@merwave.co.uk" at bounding box center [485, 216] width 497 height 13
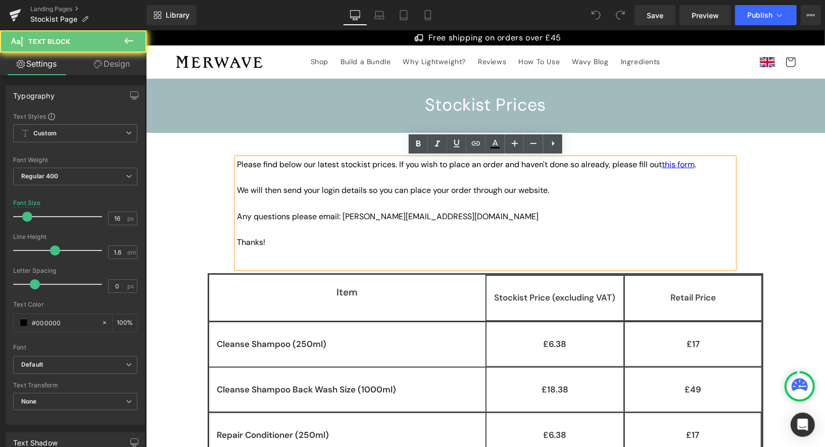
click at [431, 216] on p "Any questions please email: ellen@merwave.co.uk" at bounding box center [485, 216] width 497 height 13
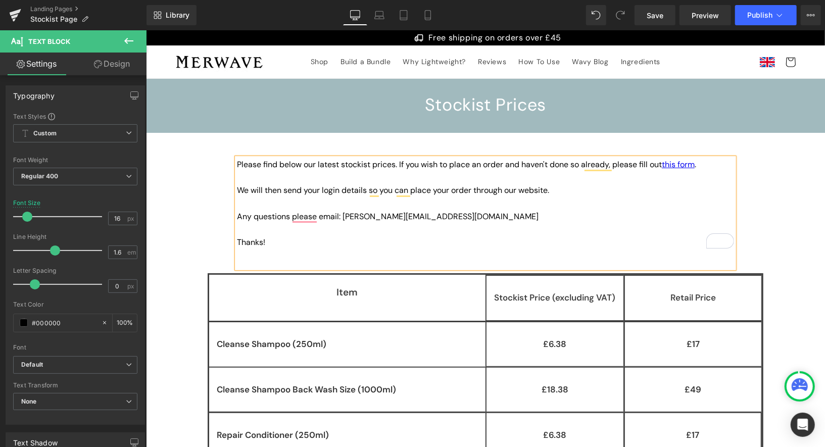
click at [436, 218] on p "Any questions please email: ellen@merwave.co.uk" at bounding box center [485, 216] width 497 height 13
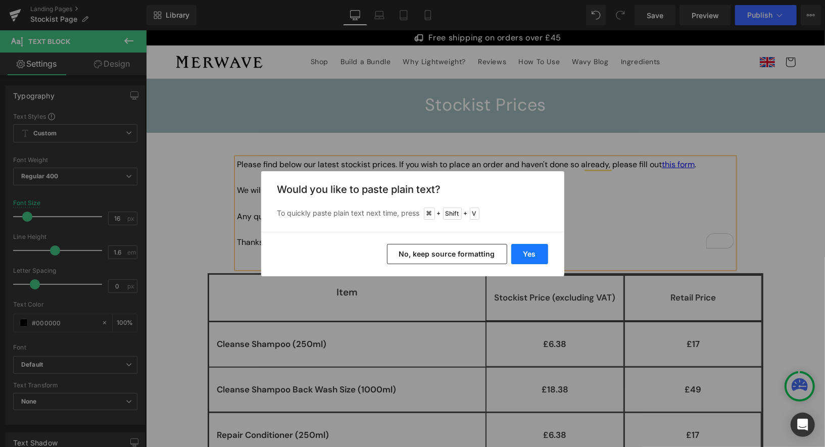
click at [523, 253] on button "Yes" at bounding box center [529, 254] width 37 height 20
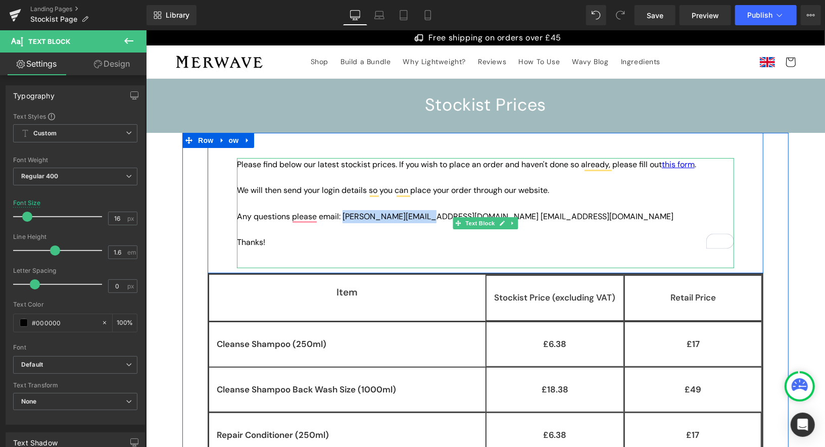
drag, startPoint x: 425, startPoint y: 216, endPoint x: 343, endPoint y: 212, distance: 81.5
click at [343, 212] on p "Any questions please email: ellen@merwave.co.uk hello@merwave.co.uk" at bounding box center [485, 216] width 497 height 13
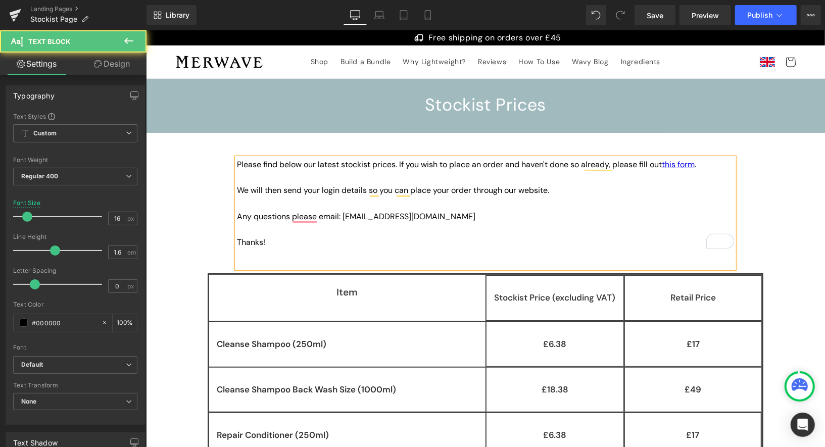
click at [368, 242] on p "Thanks!" at bounding box center [485, 241] width 497 height 13
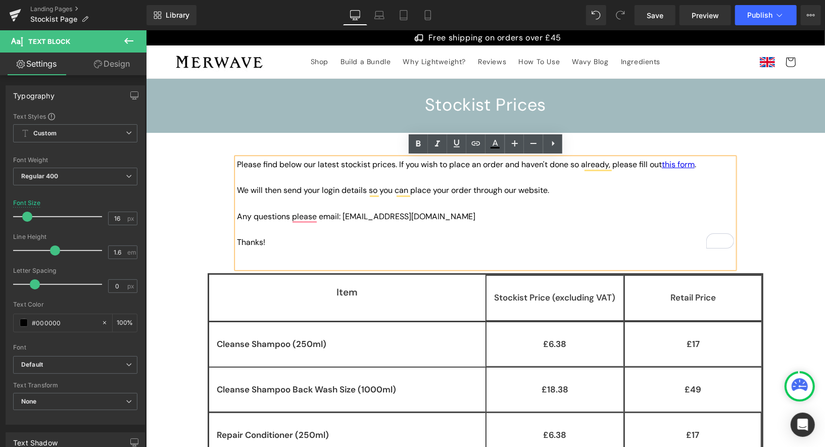
click at [426, 223] on p "To enrich screen reader interactions, please activate Accessibility in Grammarl…" at bounding box center [485, 228] width 497 height 13
click at [435, 216] on p "Any questions please email: hello@merwave.co.uk" at bounding box center [485, 216] width 497 height 13
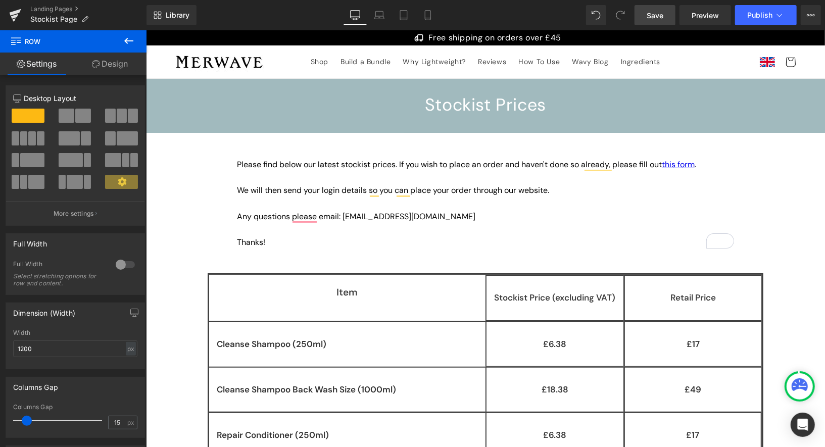
drag, startPoint x: 657, startPoint y: 9, endPoint x: 350, endPoint y: 49, distance: 309.9
click at [657, 9] on link "Save" at bounding box center [655, 15] width 41 height 20
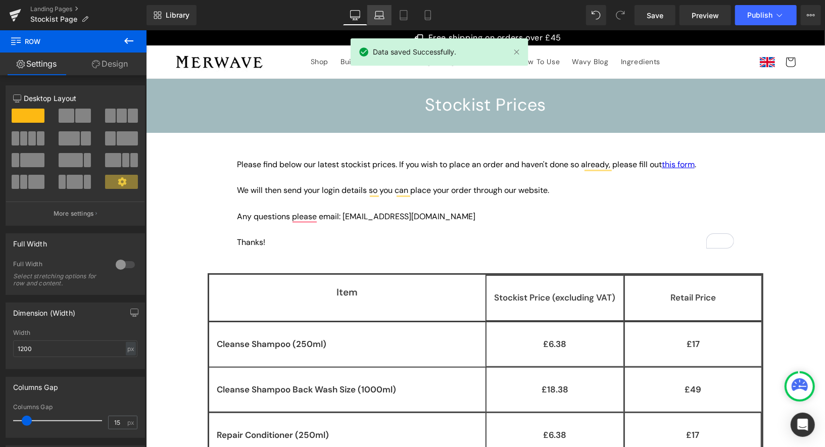
click at [383, 14] on icon at bounding box center [379, 15] width 10 height 10
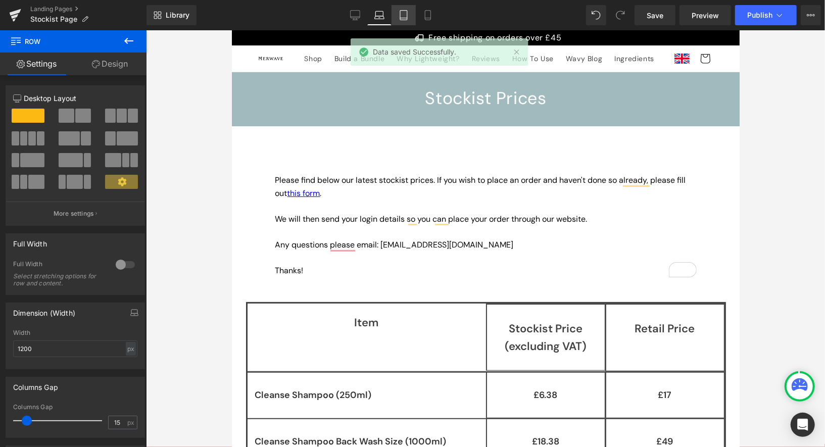
click at [406, 17] on icon at bounding box center [404, 15] width 10 height 10
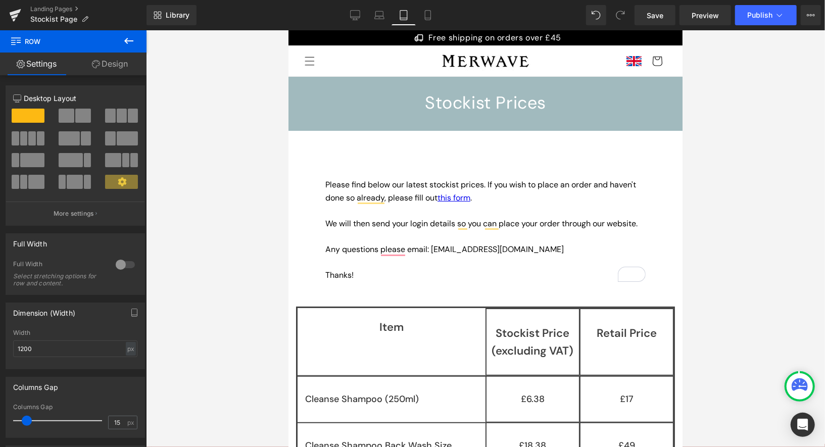
scroll to position [4, 0]
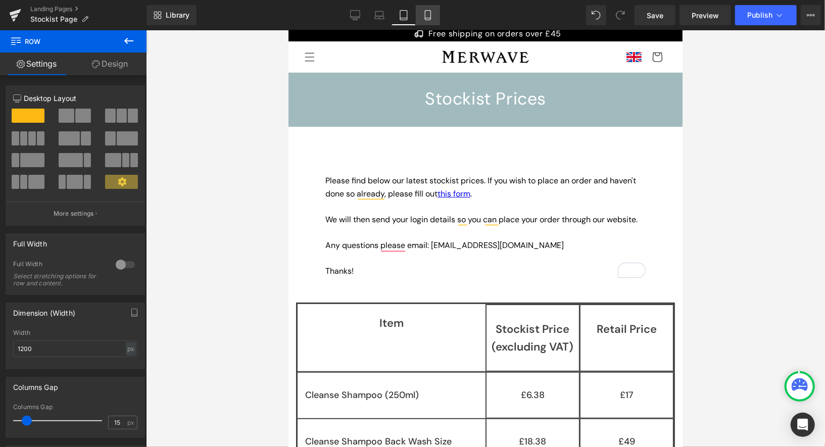
click at [430, 19] on icon at bounding box center [428, 16] width 6 height 10
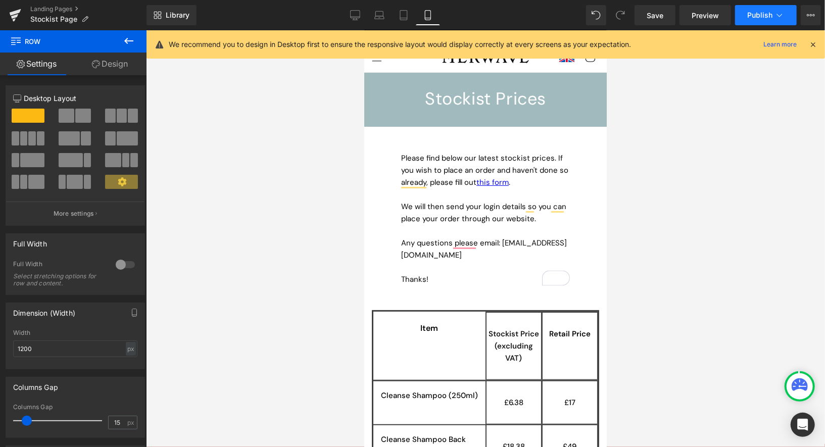
click at [763, 13] on span "Publish" at bounding box center [759, 15] width 25 height 8
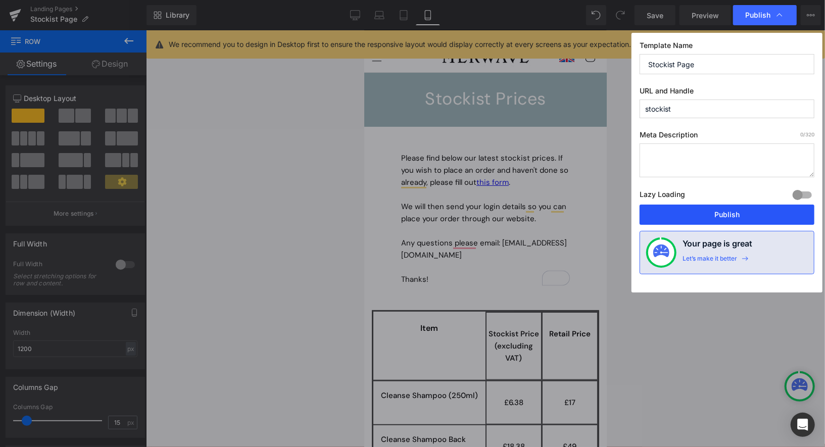
click at [691, 209] on button "Publish" at bounding box center [727, 215] width 175 height 20
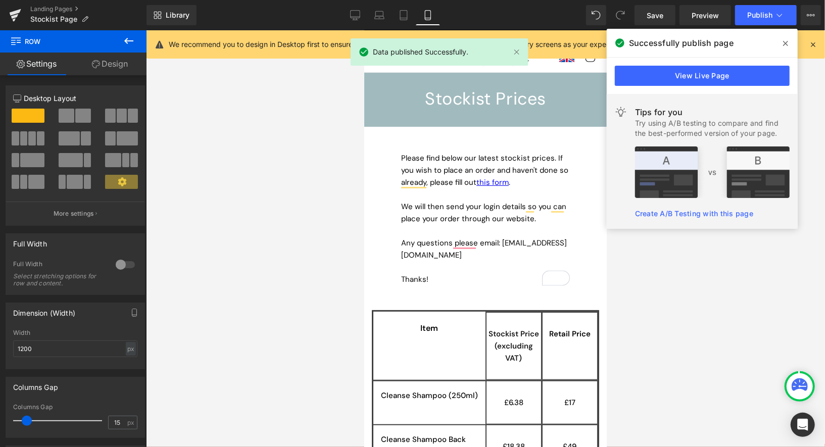
click at [782, 43] on span at bounding box center [786, 43] width 16 height 16
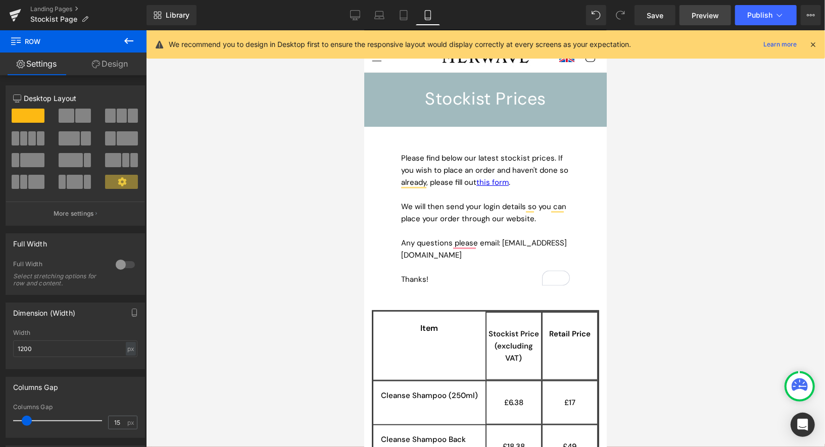
click at [708, 17] on span "Preview" at bounding box center [705, 15] width 27 height 11
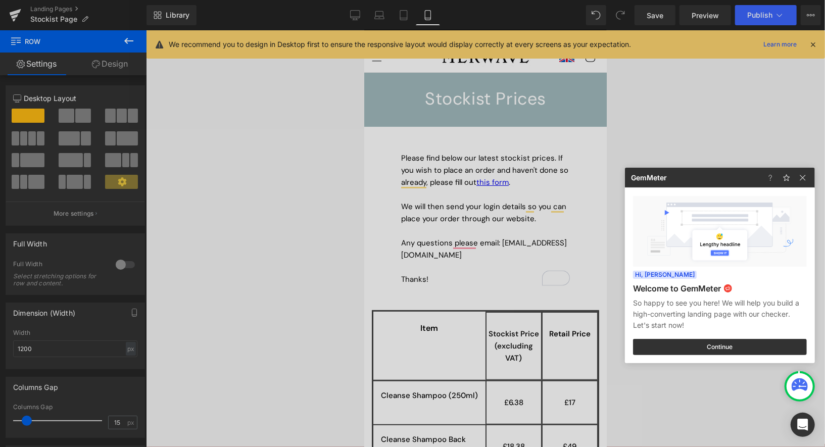
click at [14, 14] on div at bounding box center [412, 223] width 825 height 447
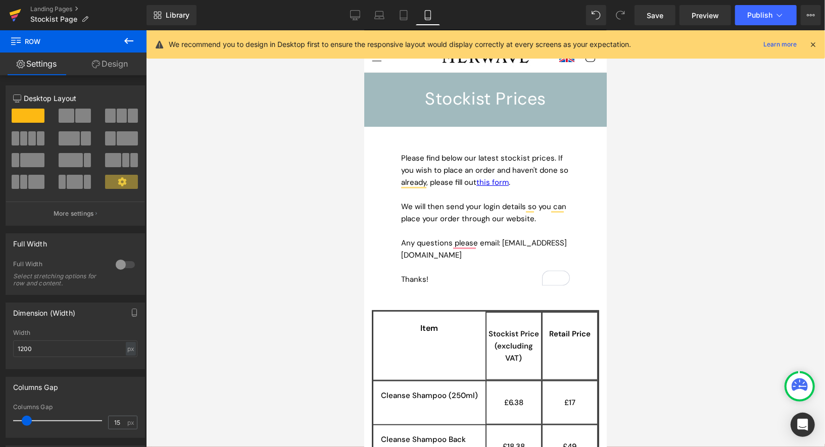
click at [17, 14] on icon at bounding box center [15, 15] width 12 height 25
